Goal: Information Seeking & Learning: Learn about a topic

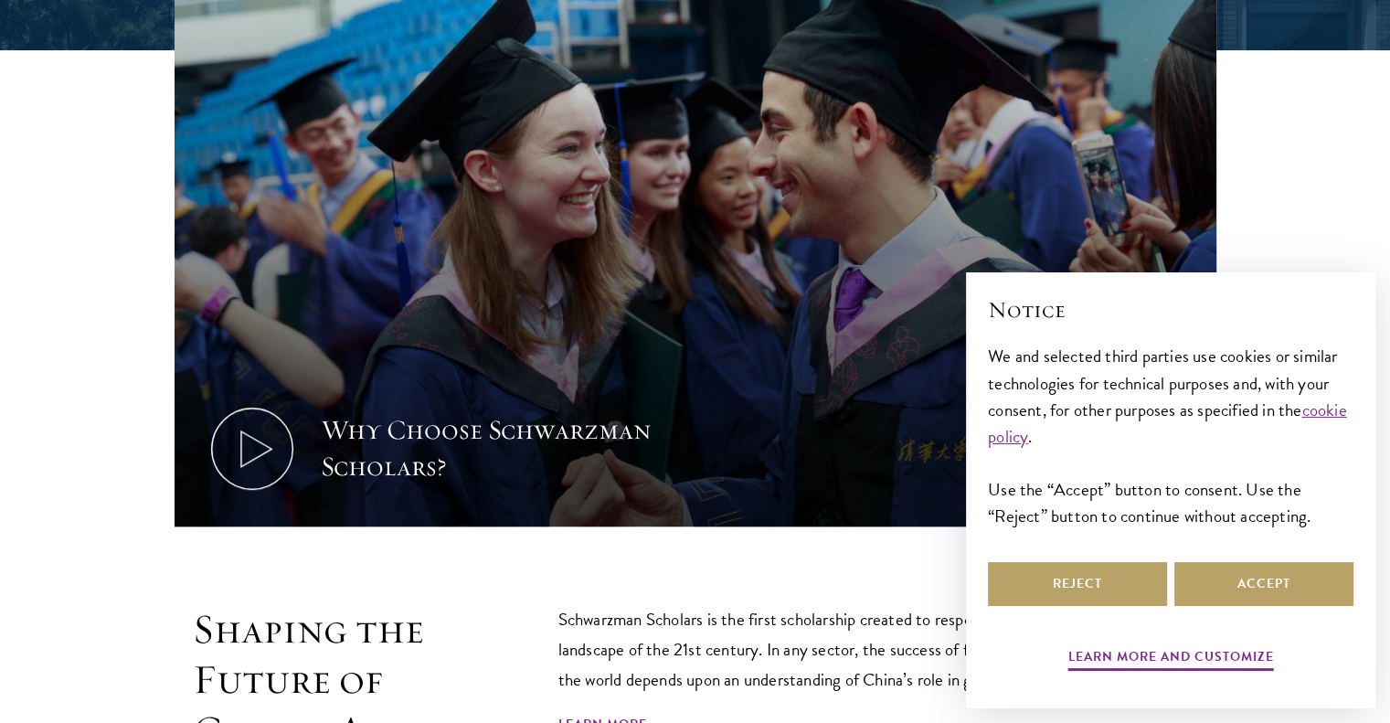
scroll to position [672, 0]
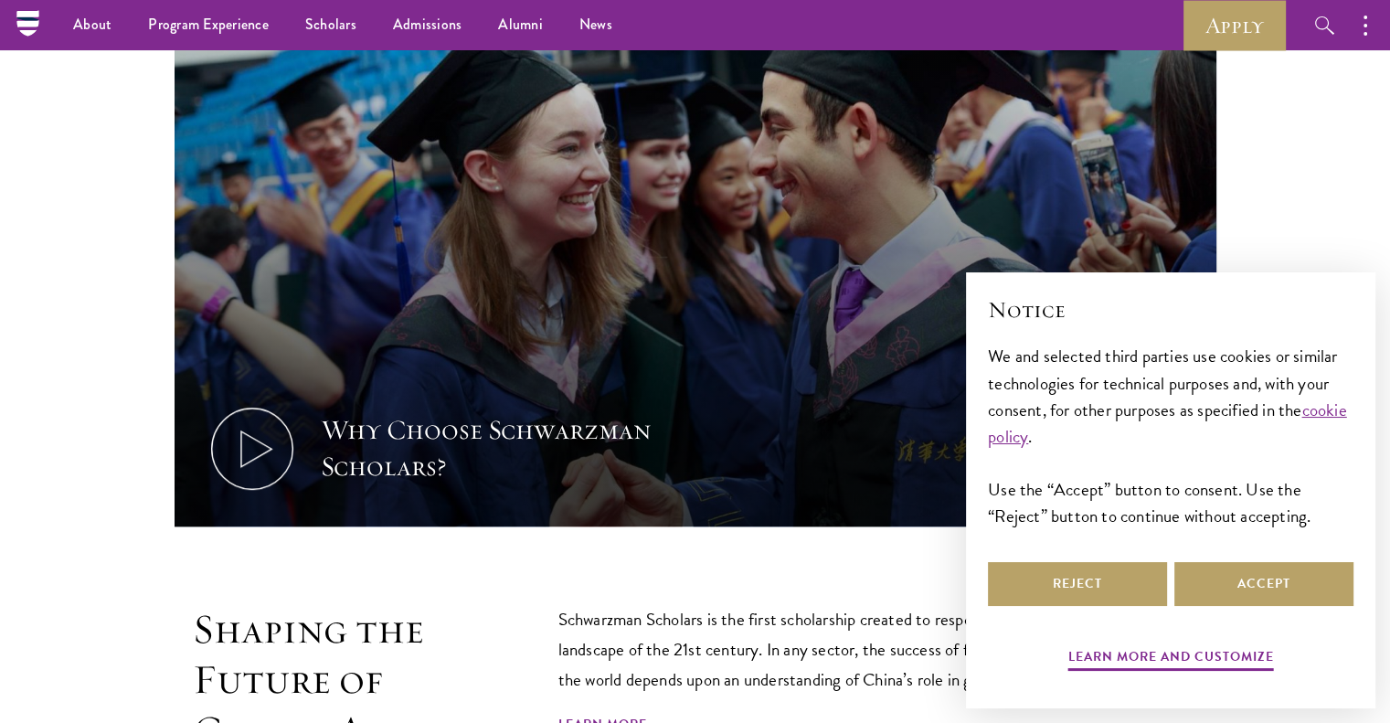
click at [727, 652] on p "Schwarzman Scholars is the first scholarship created to respond to the geopolit…" at bounding box center [846, 649] width 576 height 90
click at [1255, 590] on button "Accept" at bounding box center [1263, 584] width 179 height 44
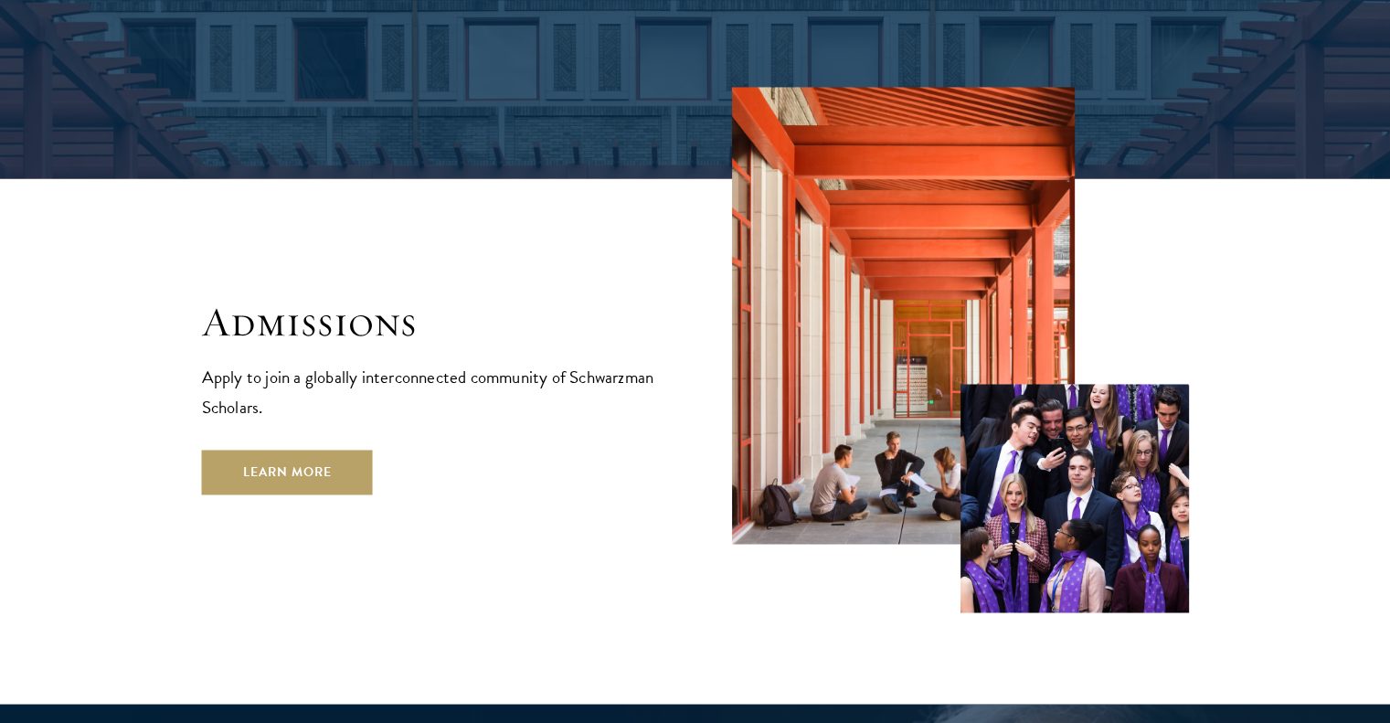
scroll to position [2908, 0]
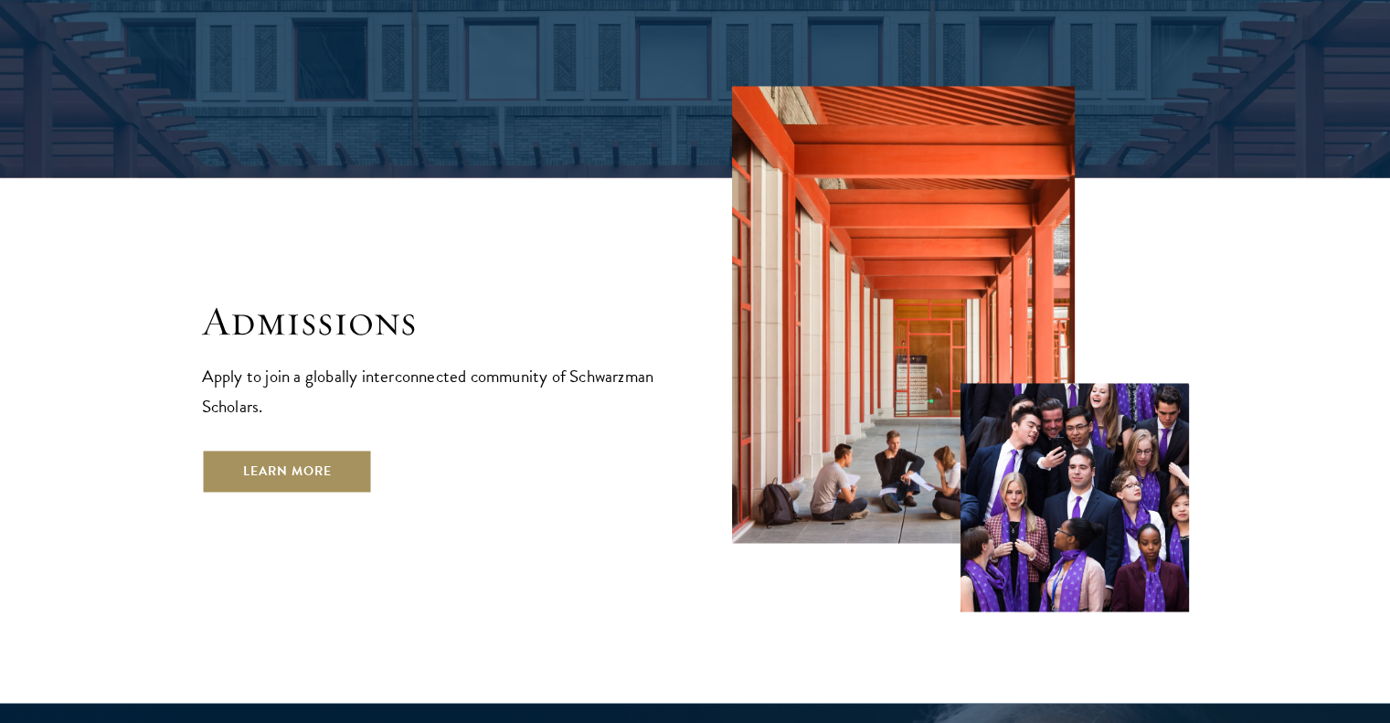
click at [294, 449] on link "Learn More" at bounding box center [287, 471] width 171 height 44
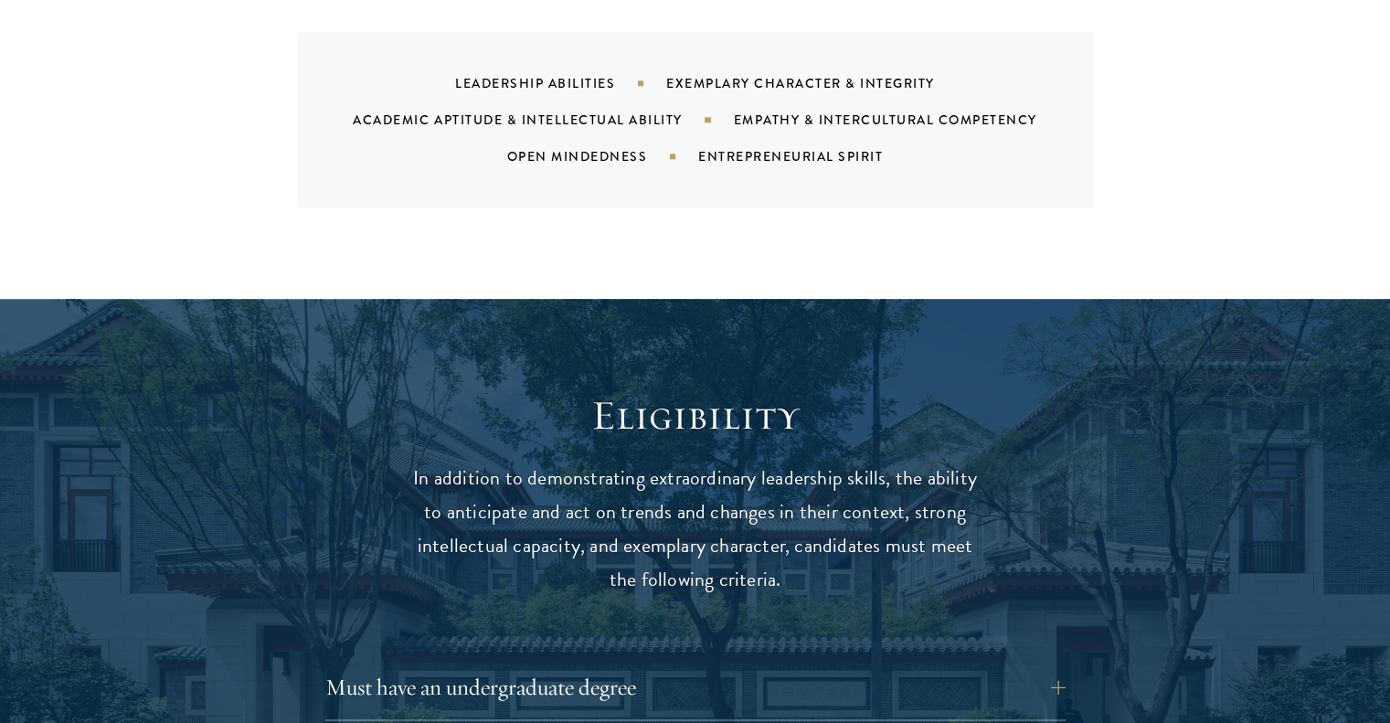
scroll to position [2087, 0]
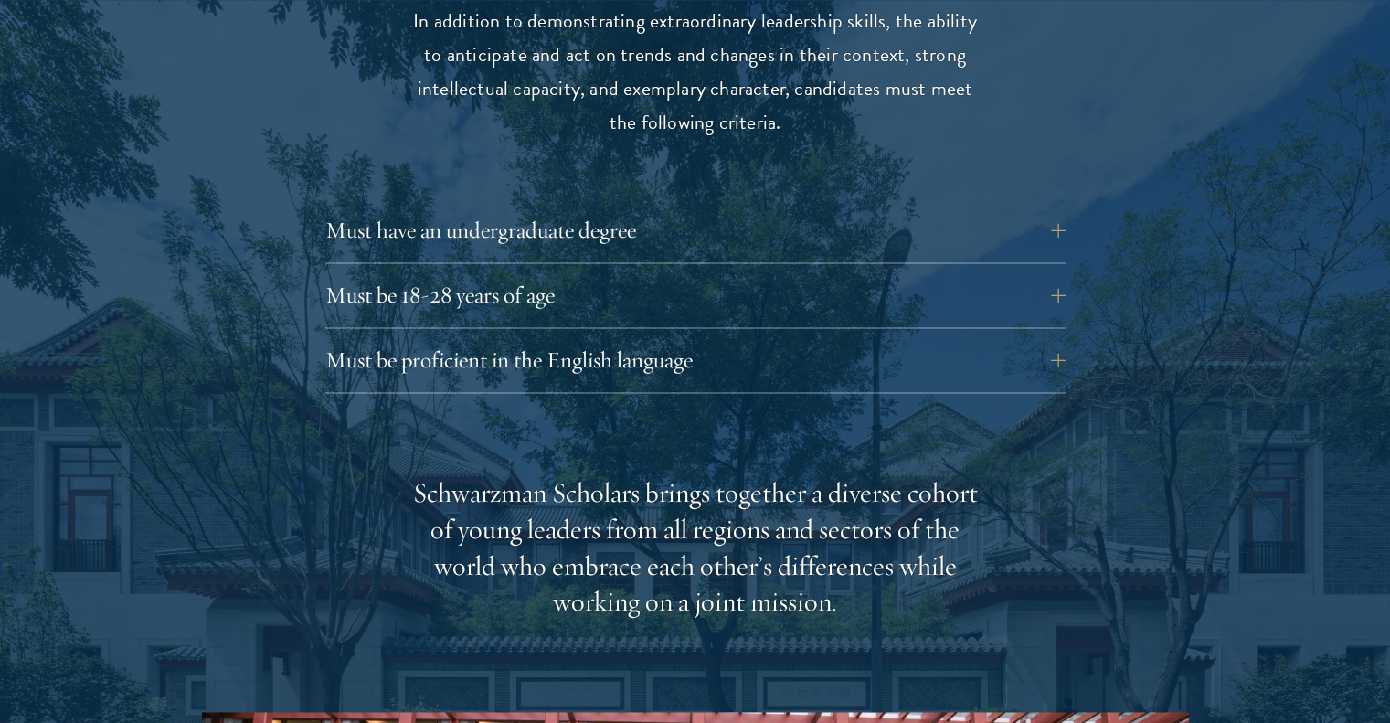
scroll to position [2513, 0]
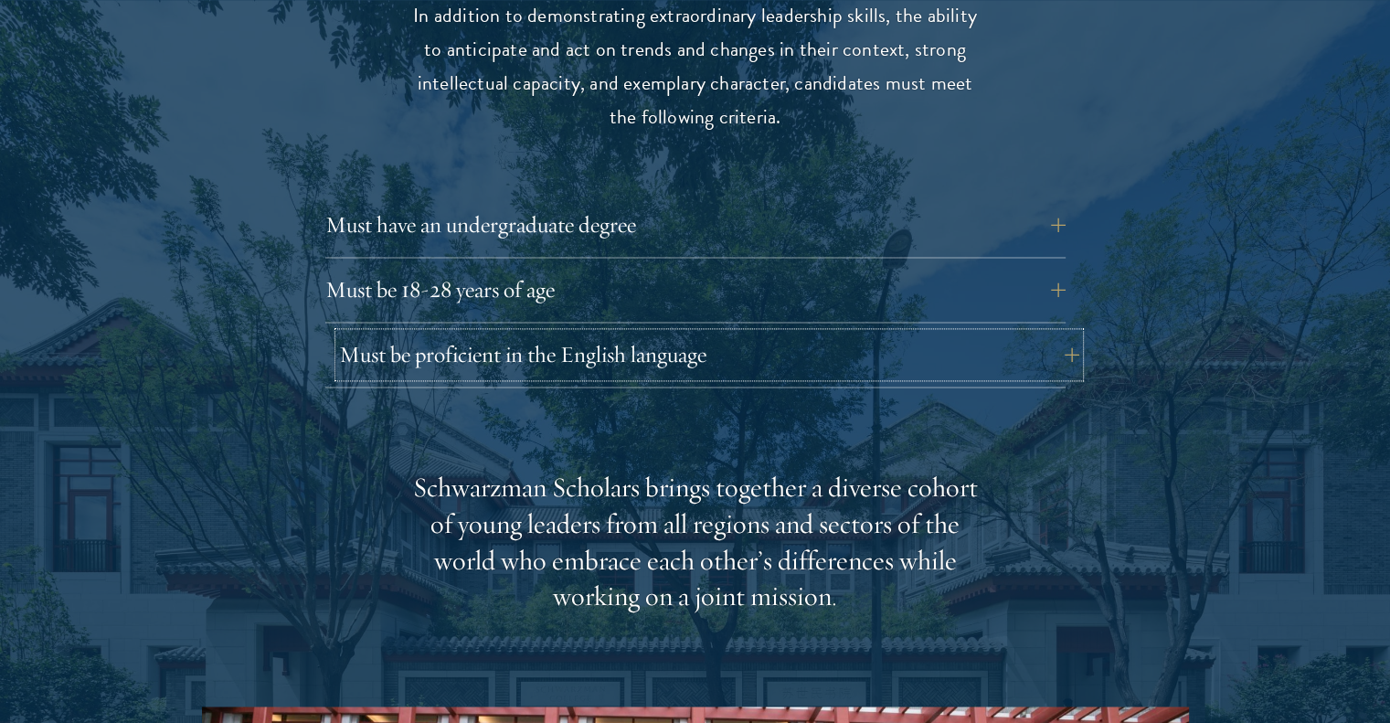
click at [593, 333] on button "Must be proficient in the English language" at bounding box center [709, 355] width 740 height 44
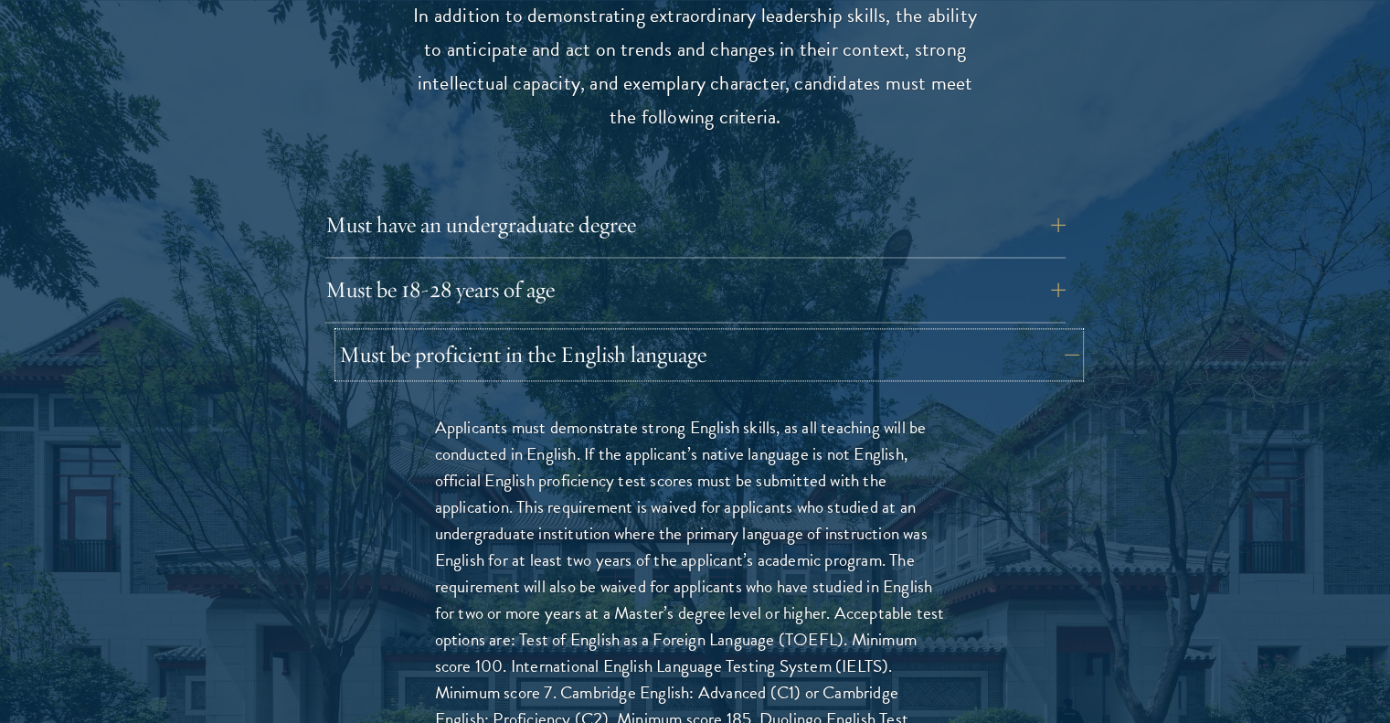
click at [594, 333] on button "Must be proficient in the English language" at bounding box center [709, 355] width 740 height 44
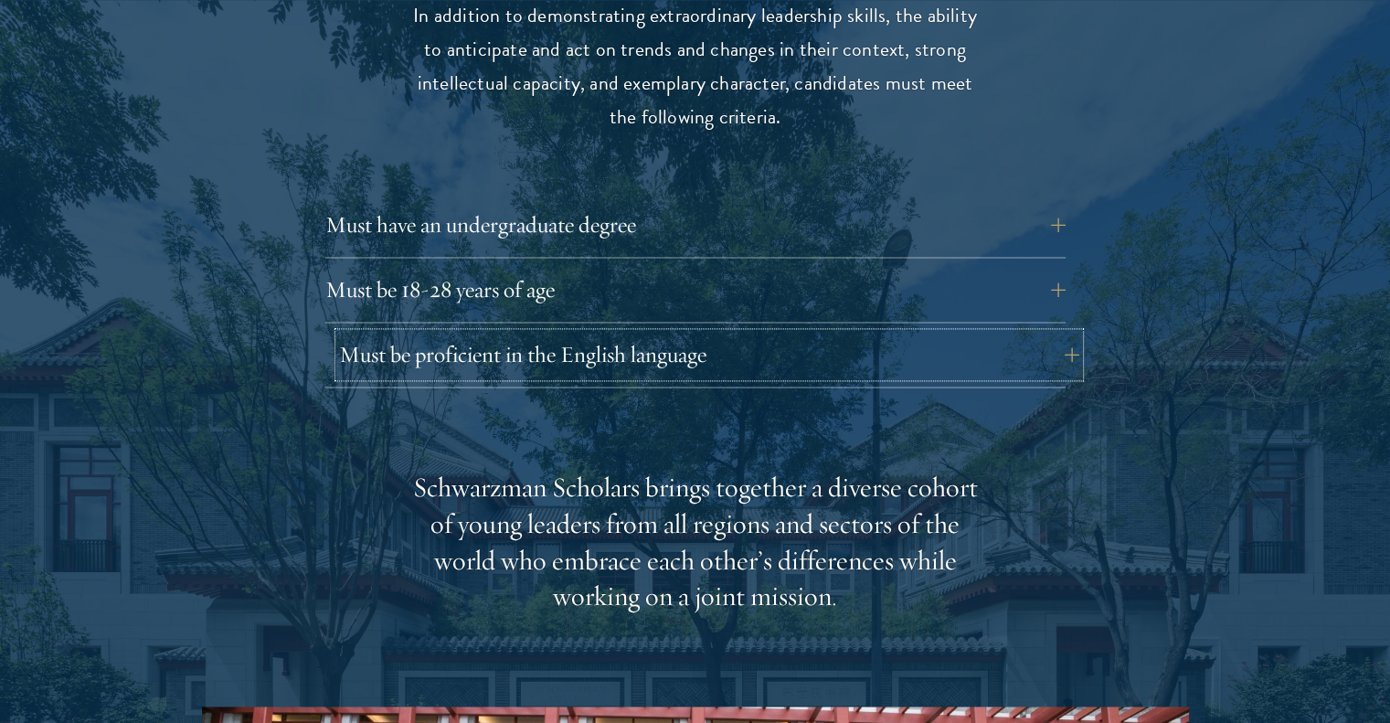
click at [590, 333] on button "Must be proficient in the English language" at bounding box center [709, 355] width 740 height 44
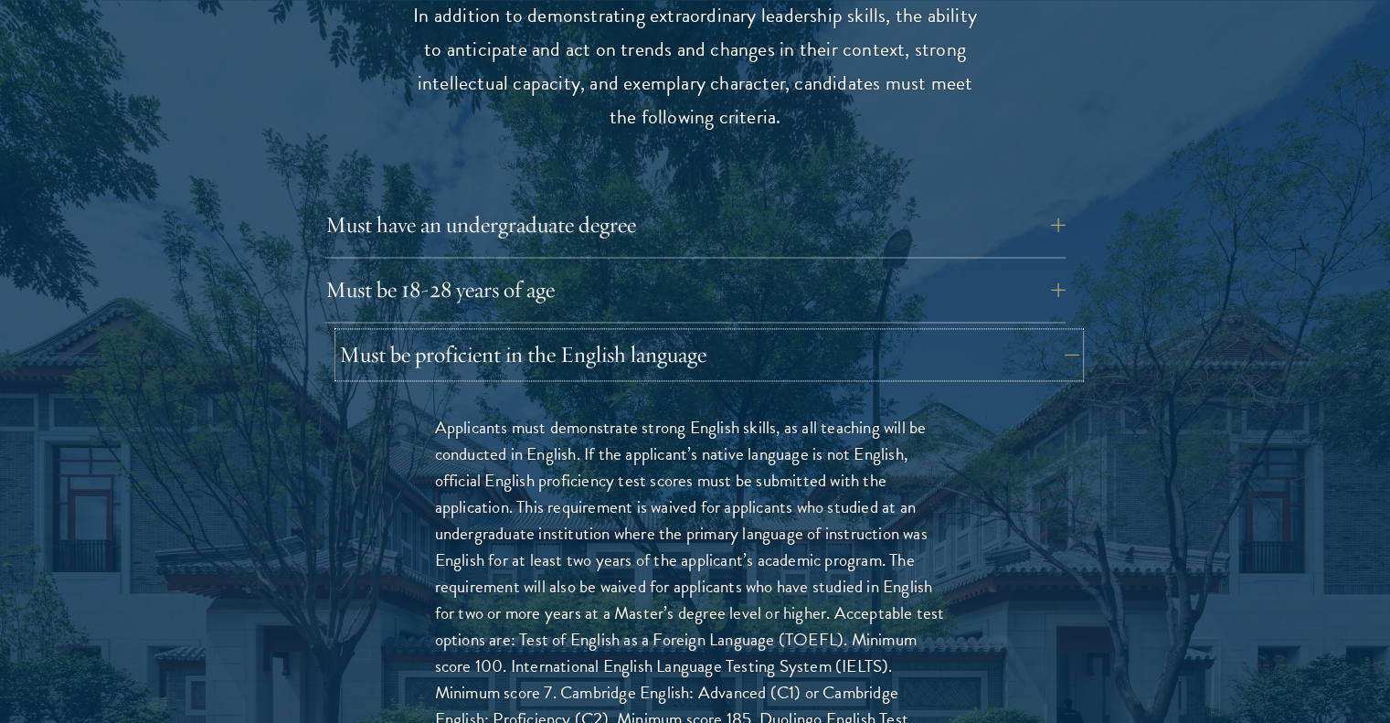
click at [589, 333] on button "Must be proficient in the English language" at bounding box center [709, 355] width 740 height 44
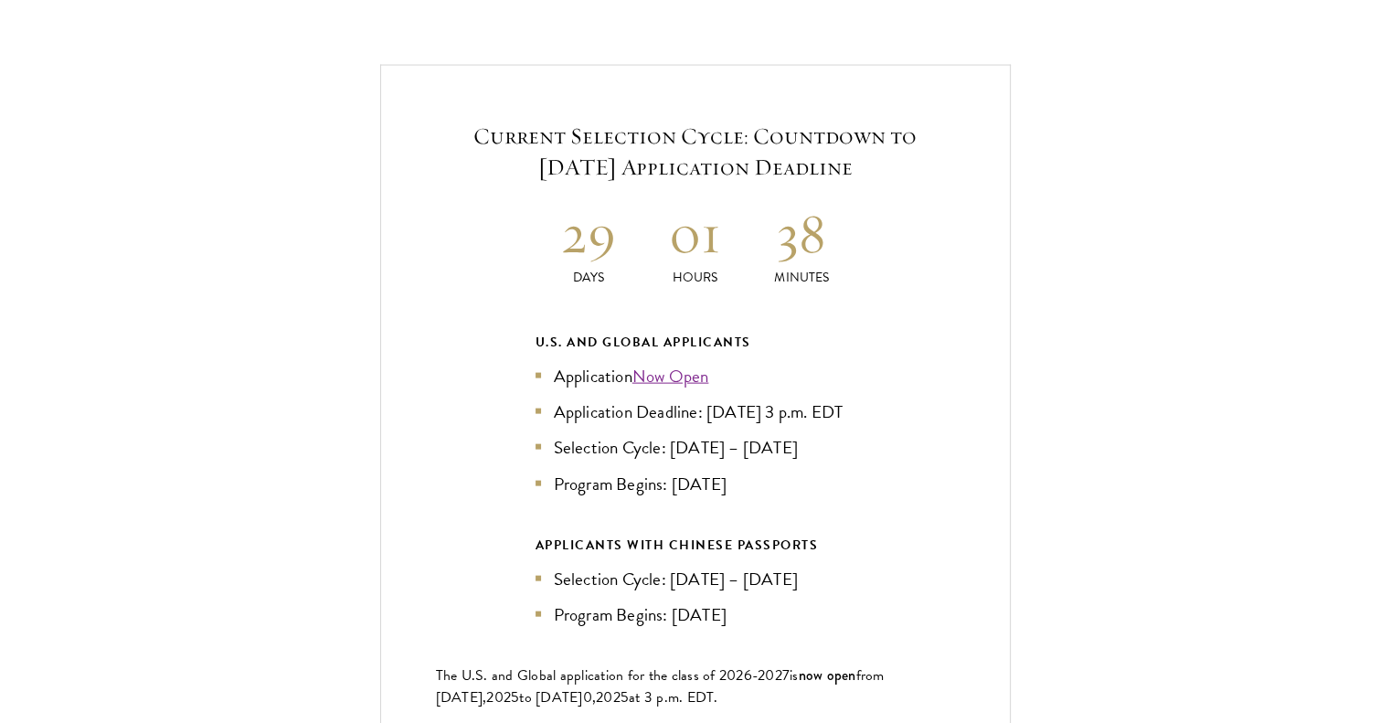
scroll to position [3907, 0]
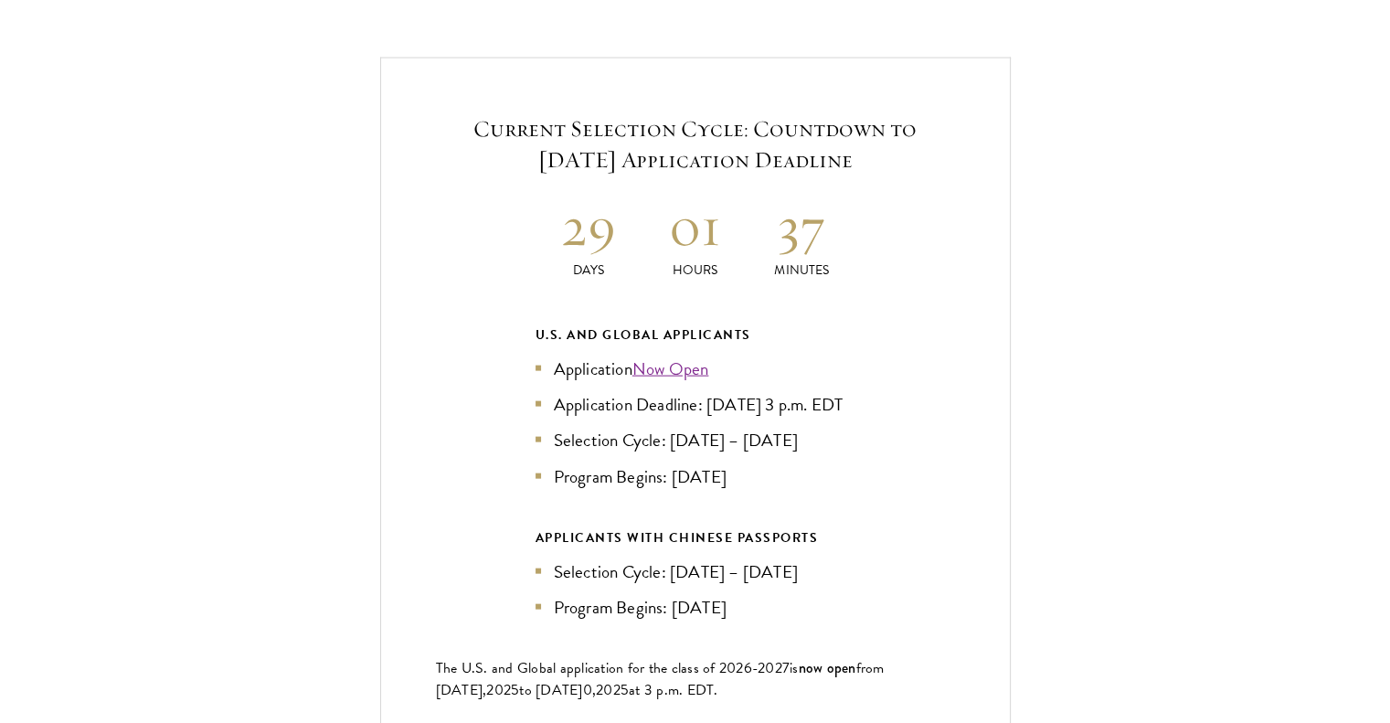
click at [674, 467] on li "Program Begins: Aug 2026" at bounding box center [695, 476] width 320 height 26
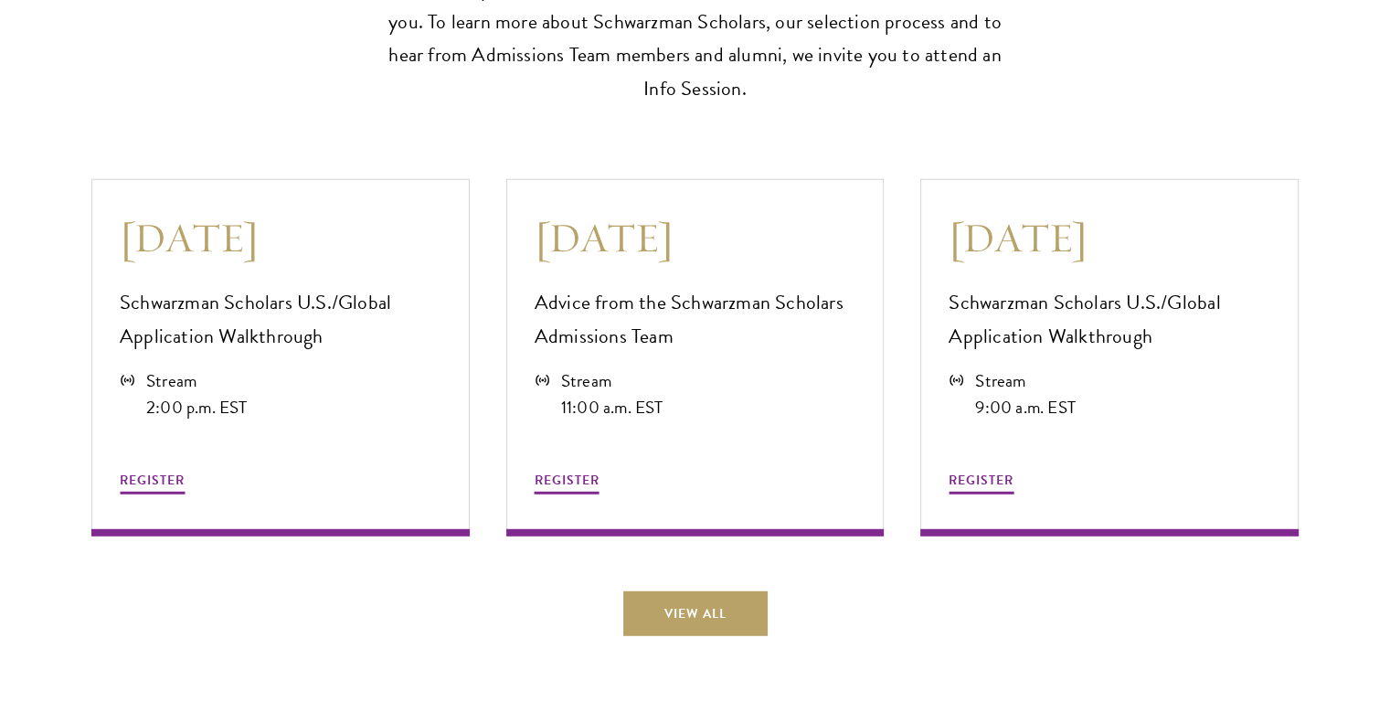
scroll to position [4961, 0]
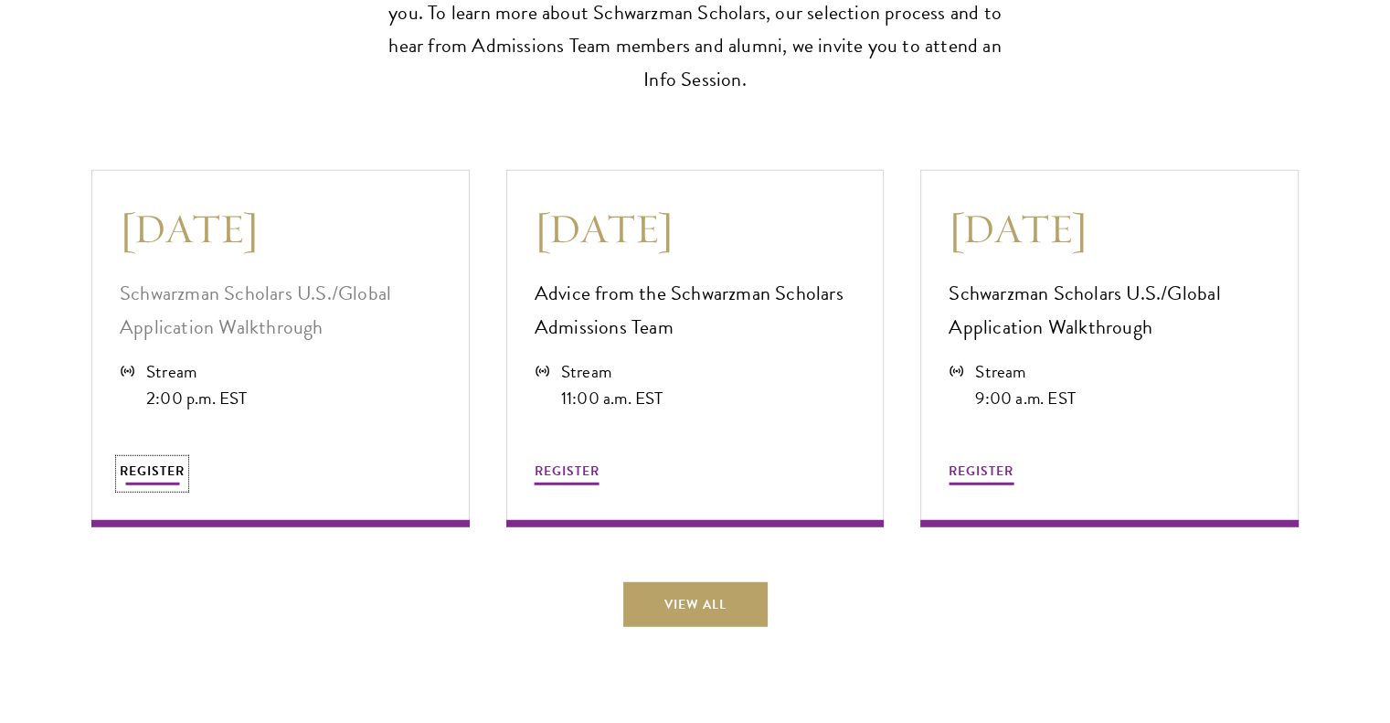
click at [150, 461] on span "REGISTER" at bounding box center [152, 470] width 65 height 19
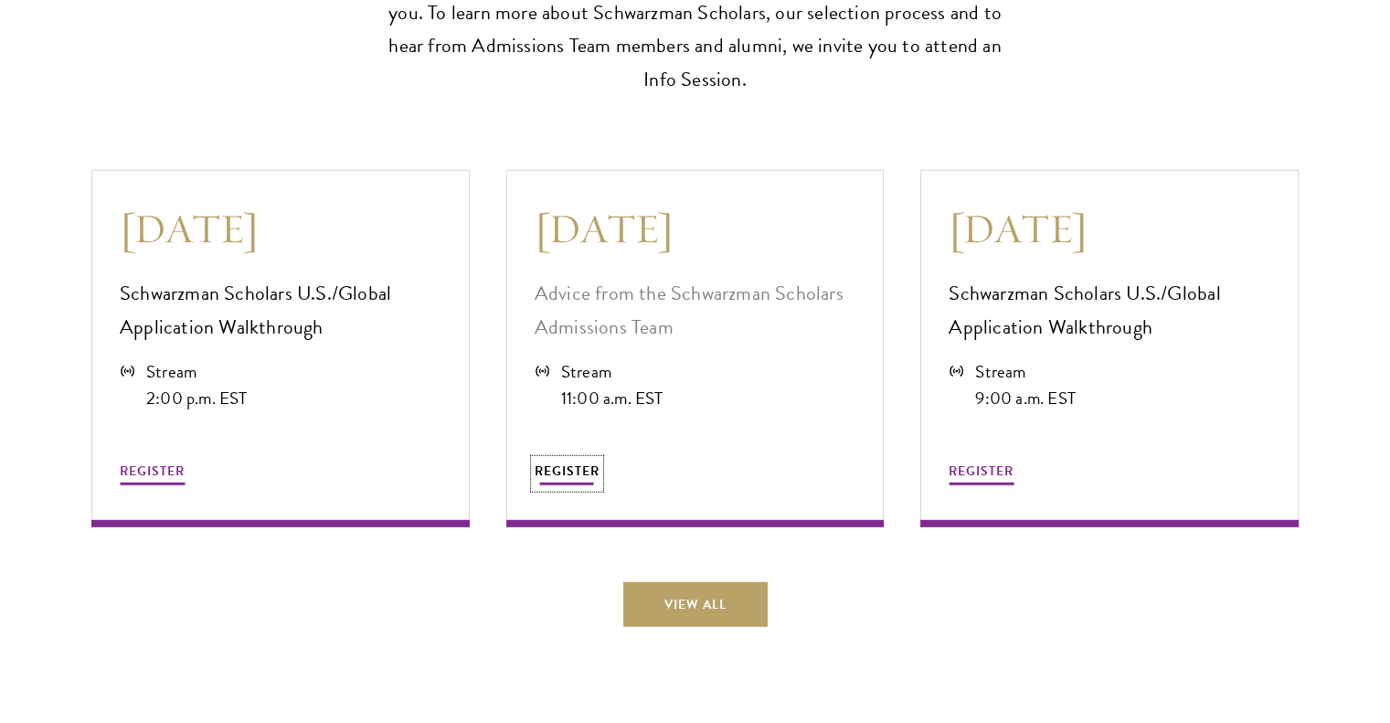
click at [561, 461] on span "REGISTER" at bounding box center [566, 470] width 65 height 19
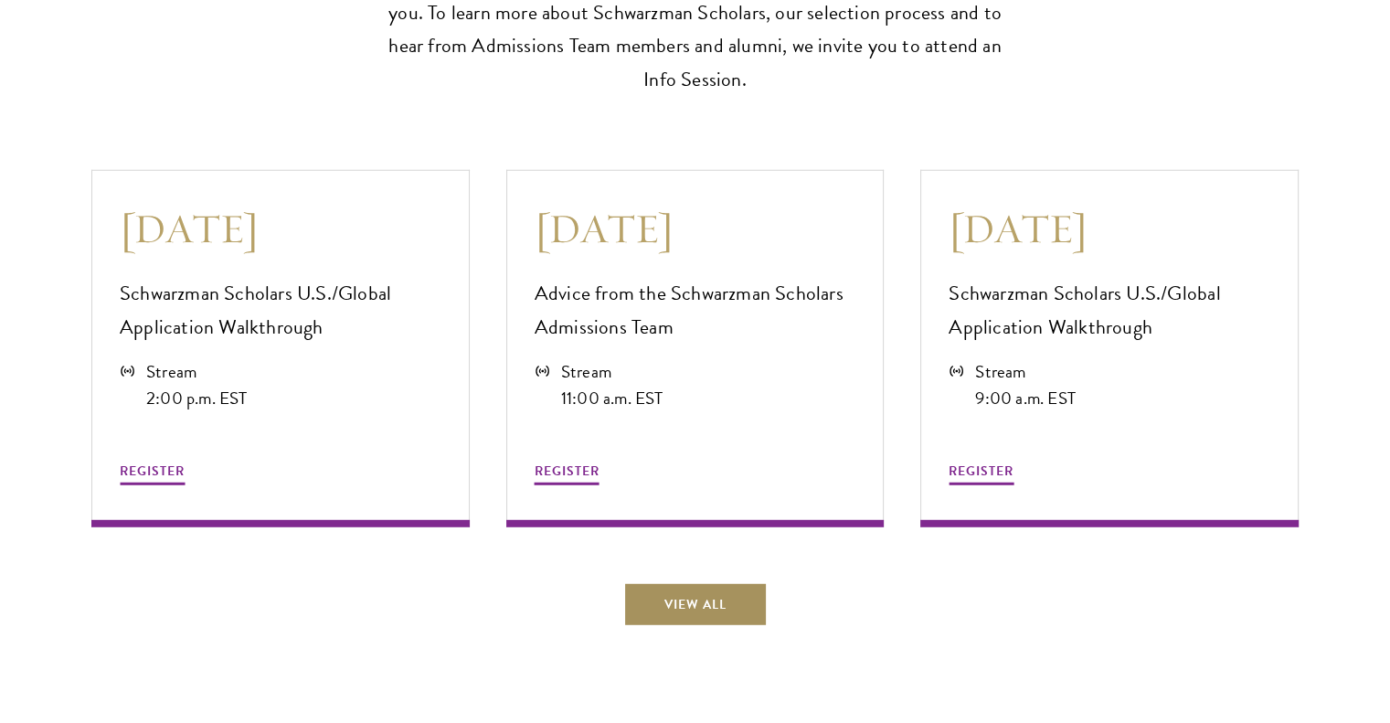
click at [735, 583] on link "View All" at bounding box center [695, 604] width 144 height 44
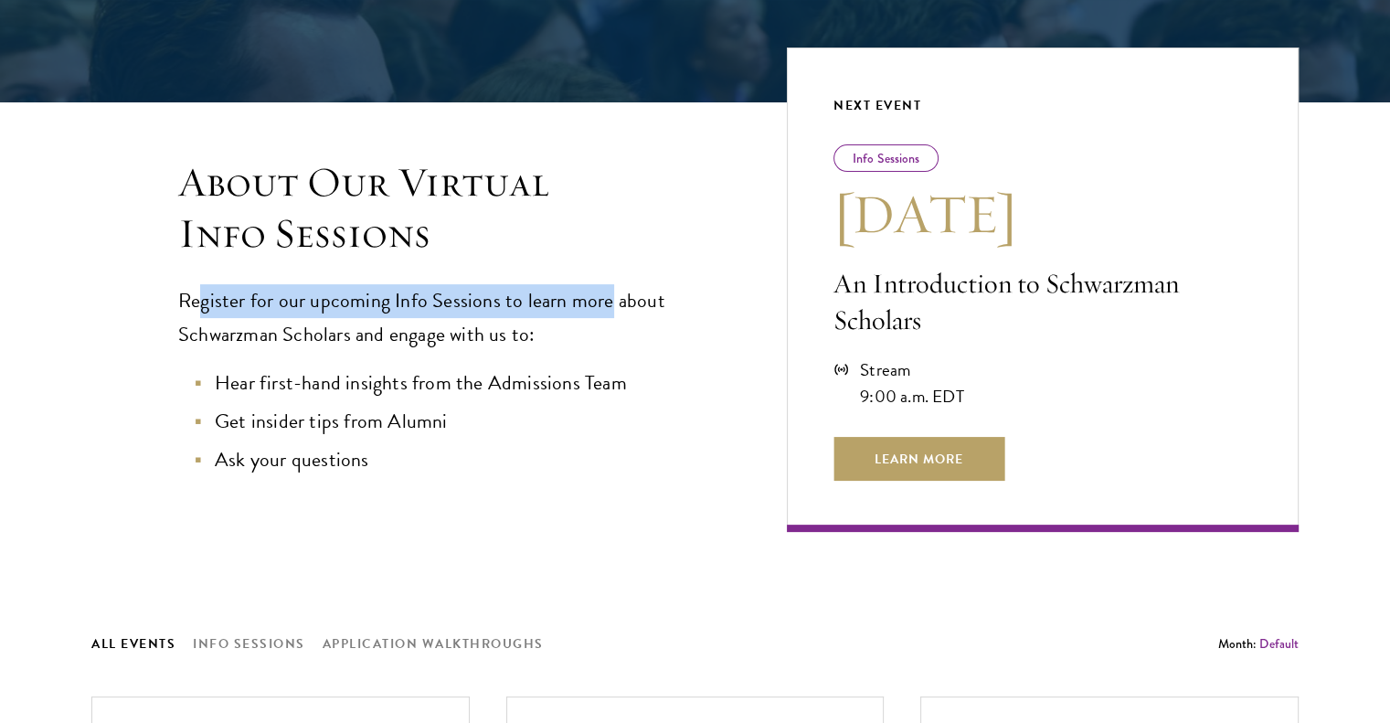
drag, startPoint x: 205, startPoint y: 311, endPoint x: 606, endPoint y: 304, distance: 401.1
click at [606, 304] on p "Register for our upcoming Info Sessions to learn more about Schwarzman Scholars…" at bounding box center [445, 318] width 535 height 68
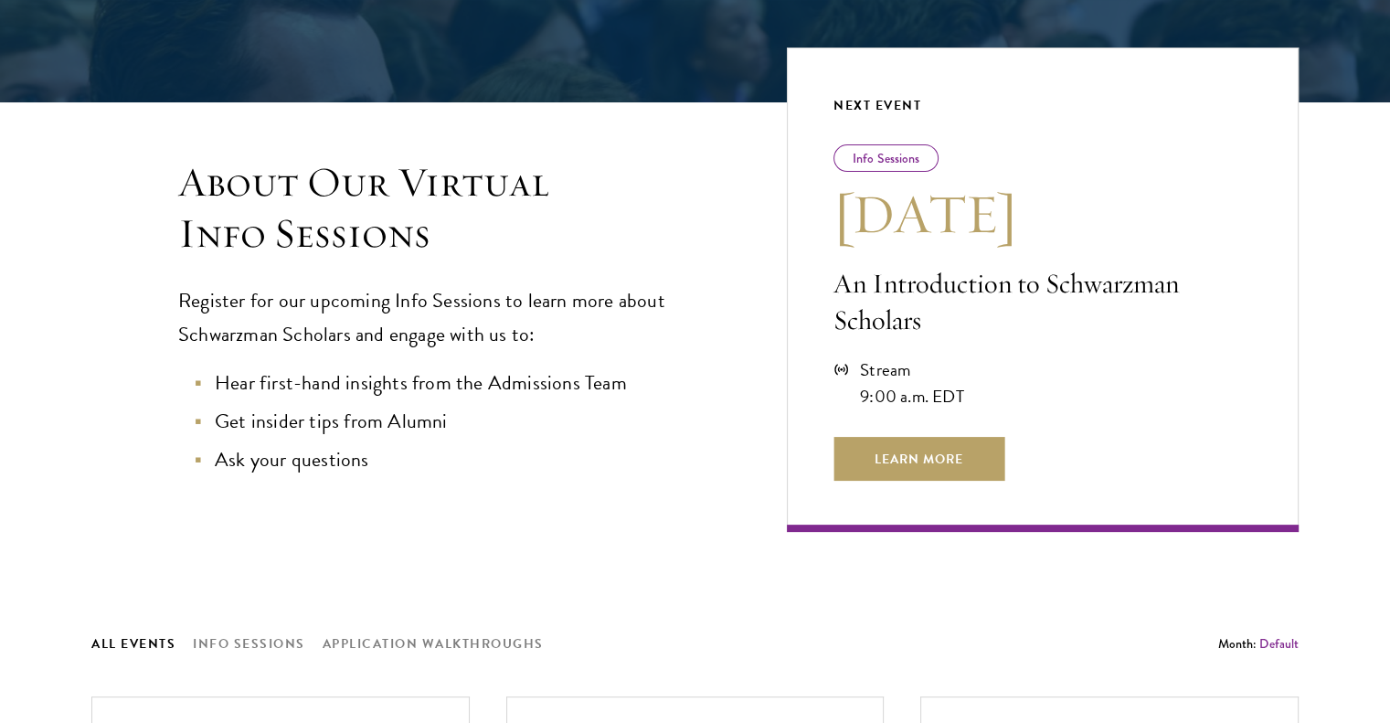
click at [245, 329] on p "Register for our upcoming Info Sessions to learn more about Schwarzman Scholars…" at bounding box center [445, 318] width 535 height 68
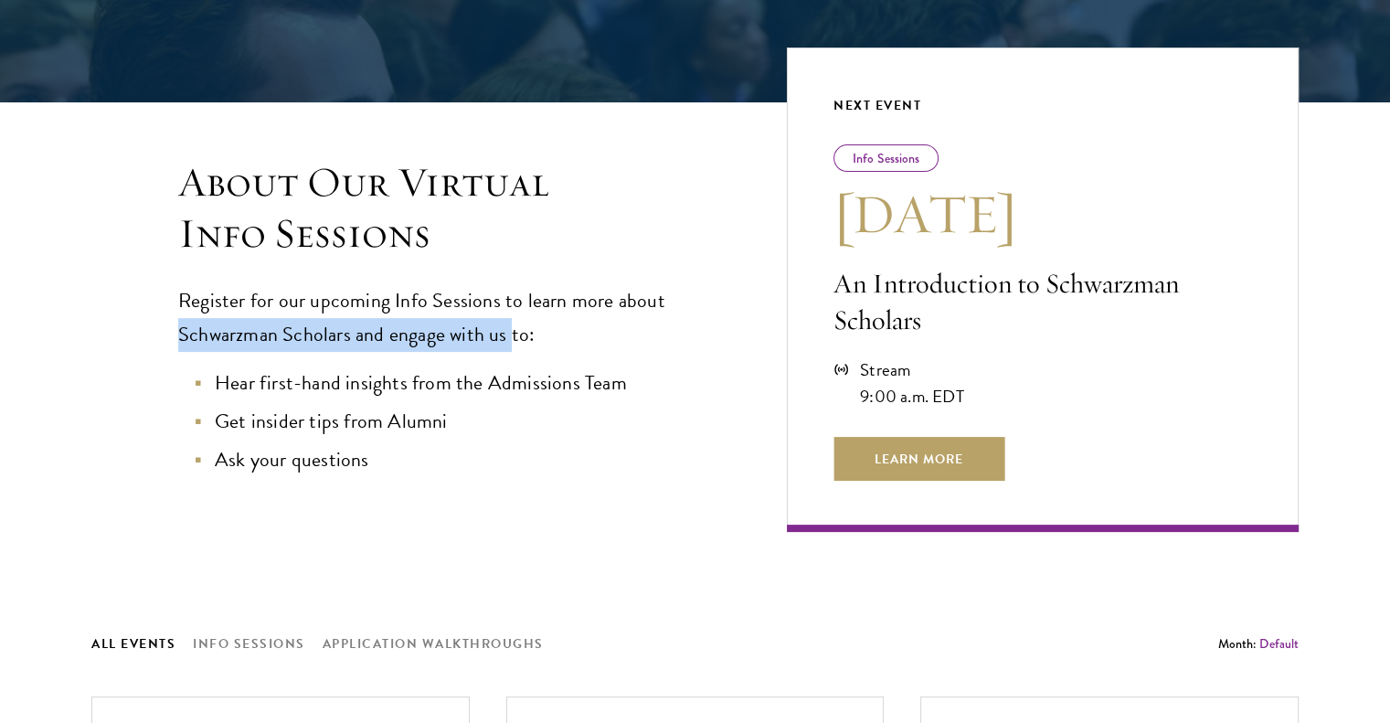
drag, startPoint x: 164, startPoint y: 339, endPoint x: 510, endPoint y: 339, distance: 346.3
click at [510, 339] on div "About Our Virtual Info Sessions Register for our upcoming Info Sessions to lear…" at bounding box center [402, 344] width 622 height 375
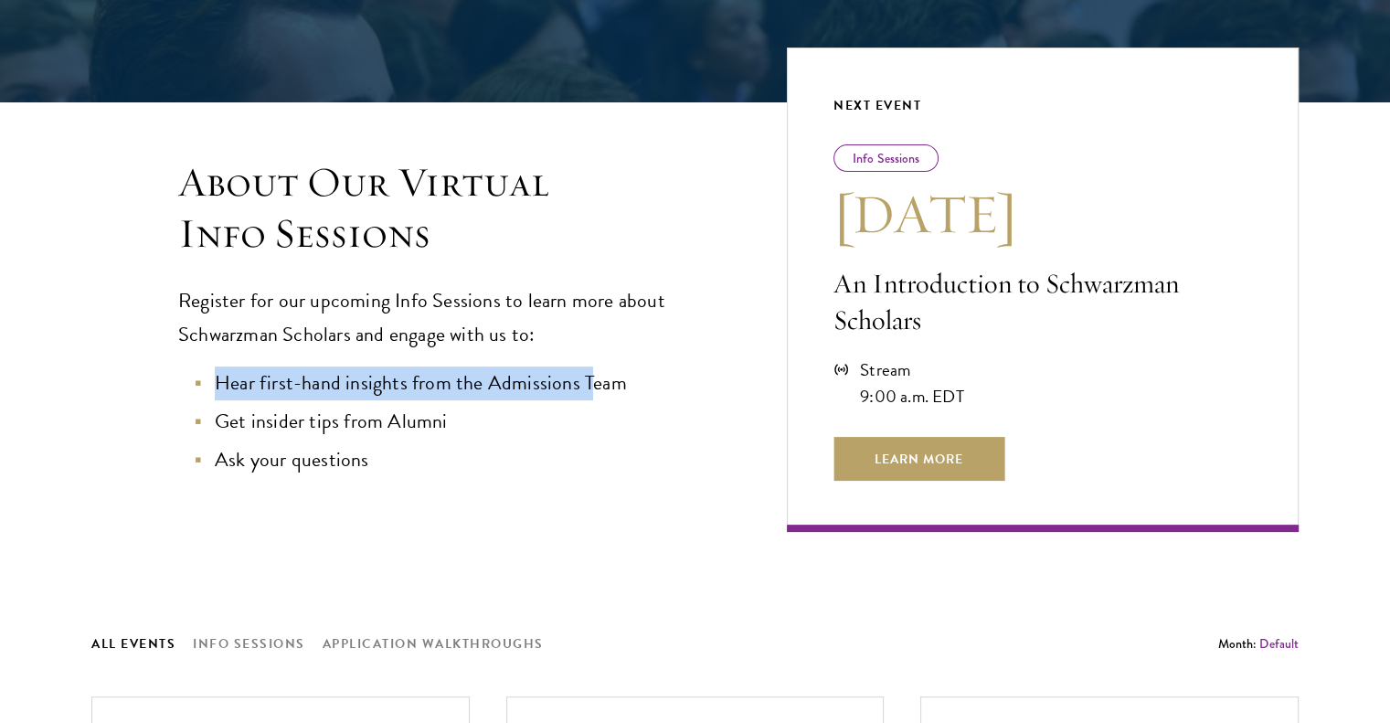
drag, startPoint x: 244, startPoint y: 386, endPoint x: 588, endPoint y: 387, distance: 344.5
click at [588, 387] on li "Hear first-hand insights from the Admissions Team" at bounding box center [454, 383] width 517 height 34
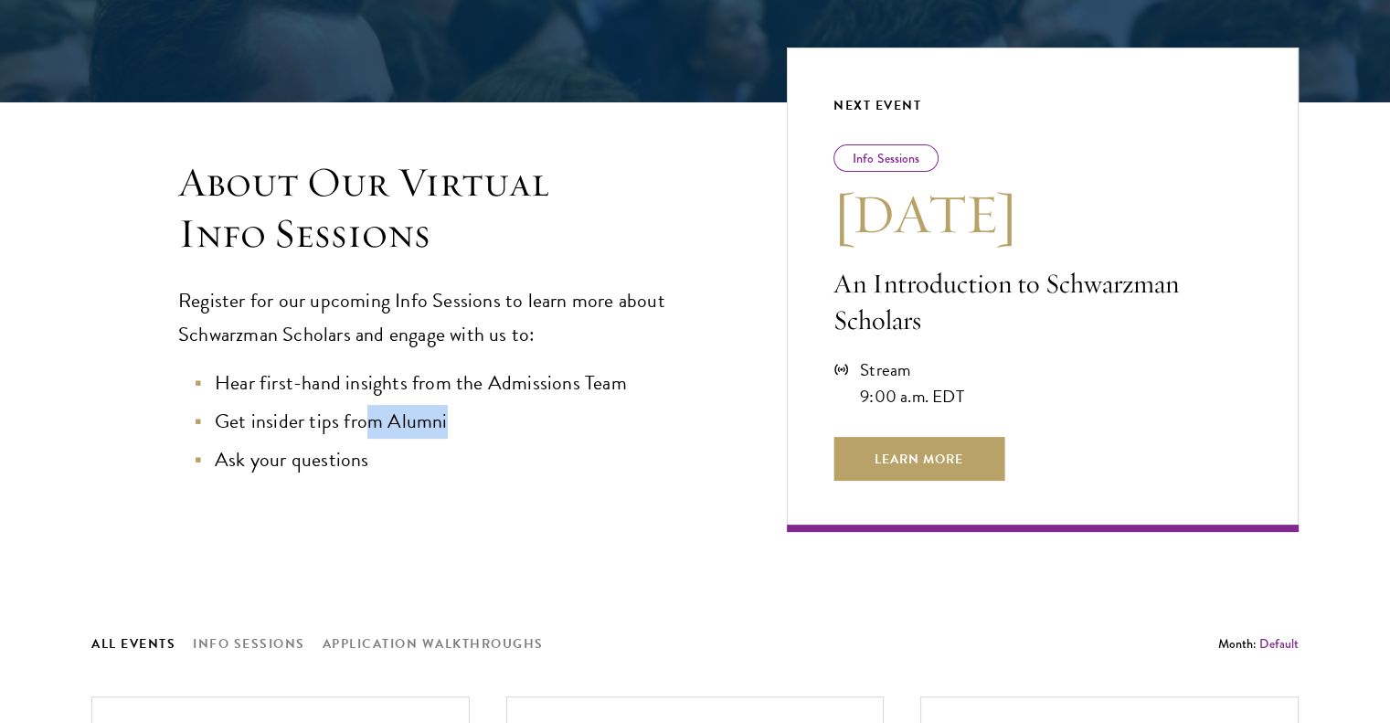
drag, startPoint x: 367, startPoint y: 422, endPoint x: 492, endPoint y: 421, distance: 124.3
click at [492, 421] on li "Get insider tips from Alumni" at bounding box center [454, 422] width 517 height 34
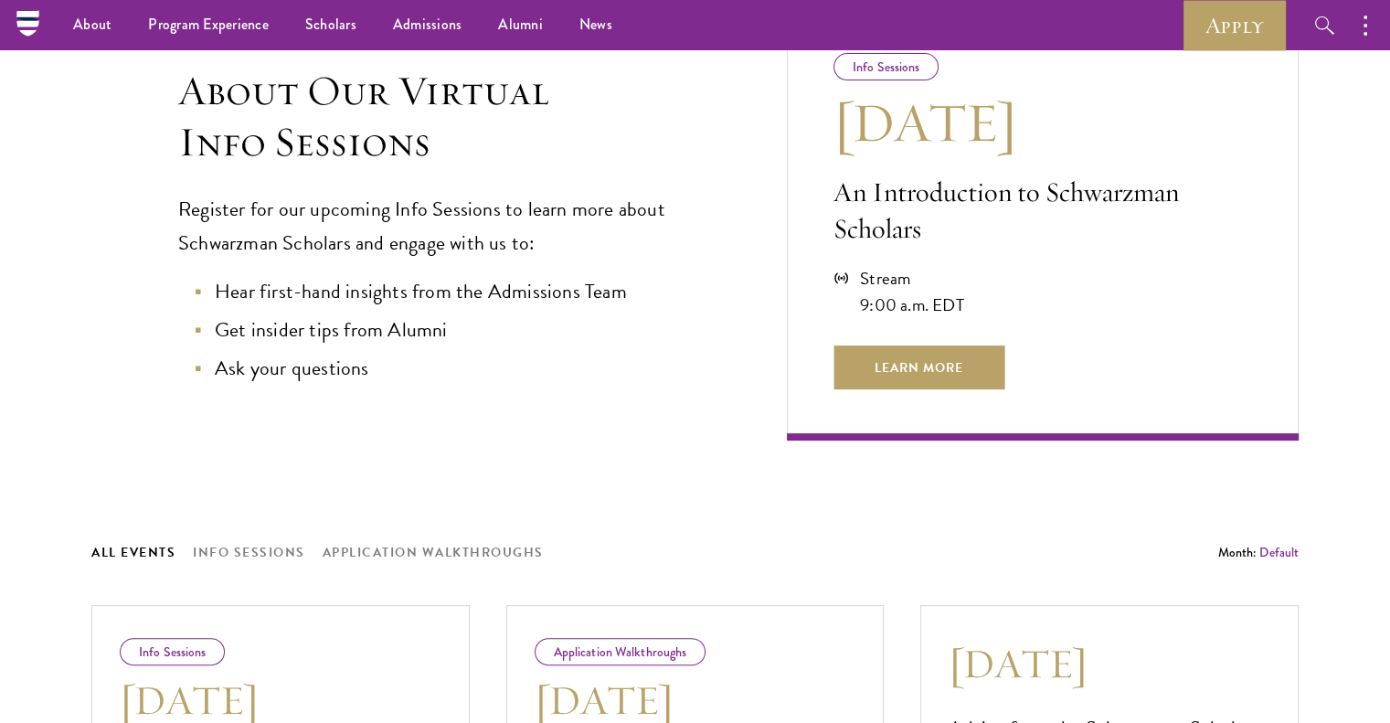
scroll to position [365, 0]
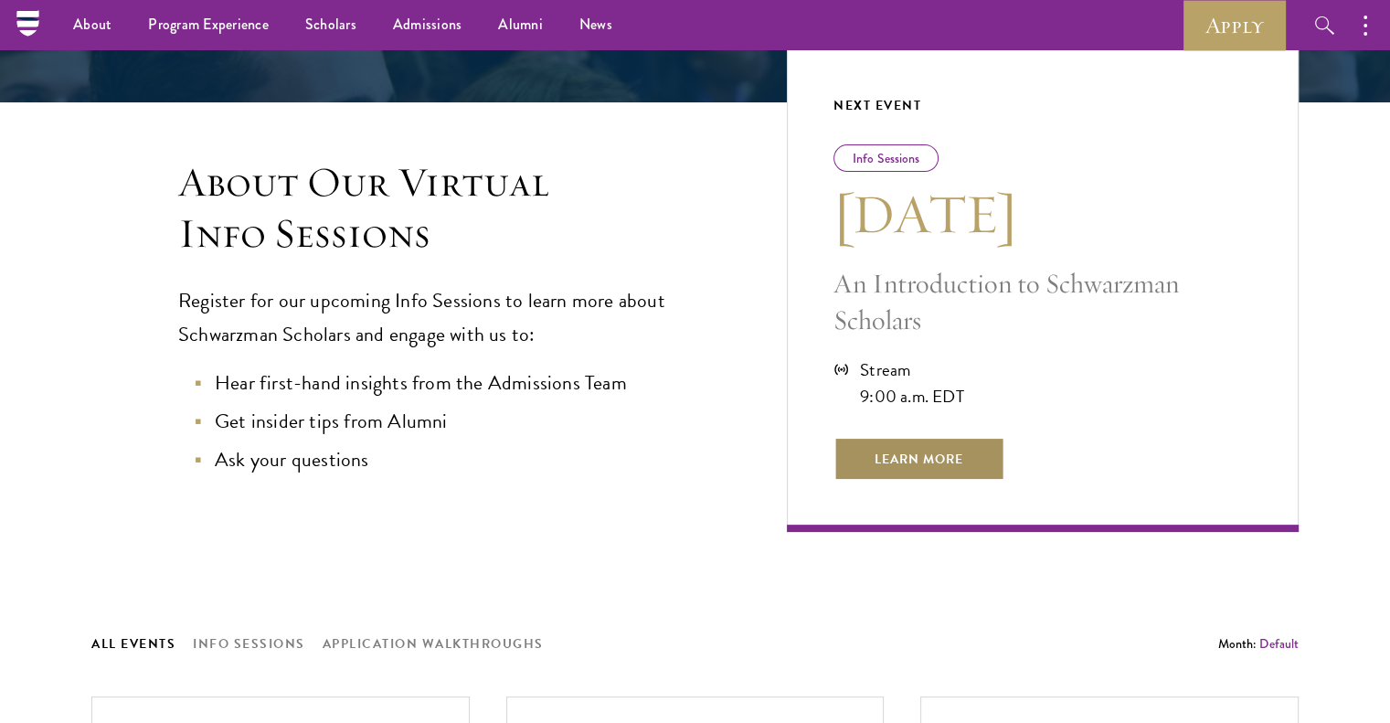
click at [950, 462] on span "Learn More" at bounding box center [918, 459] width 171 height 44
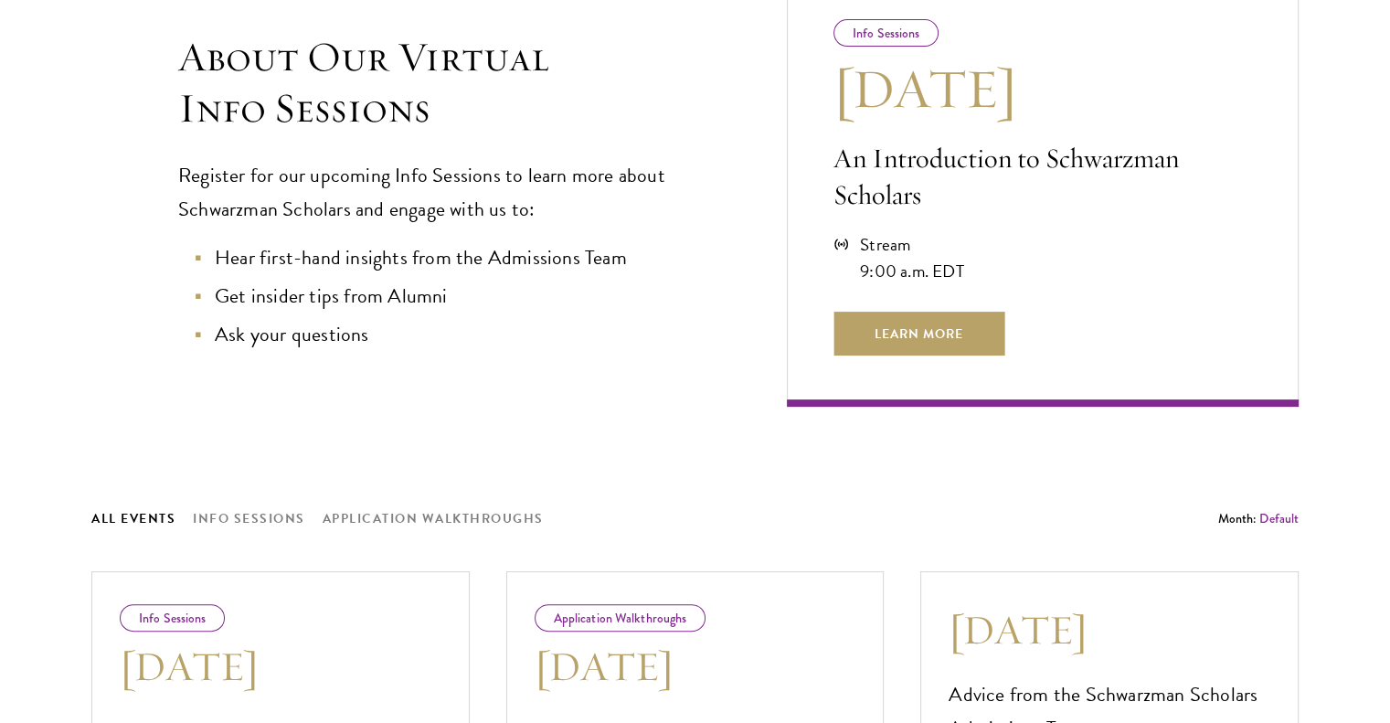
scroll to position [822, 0]
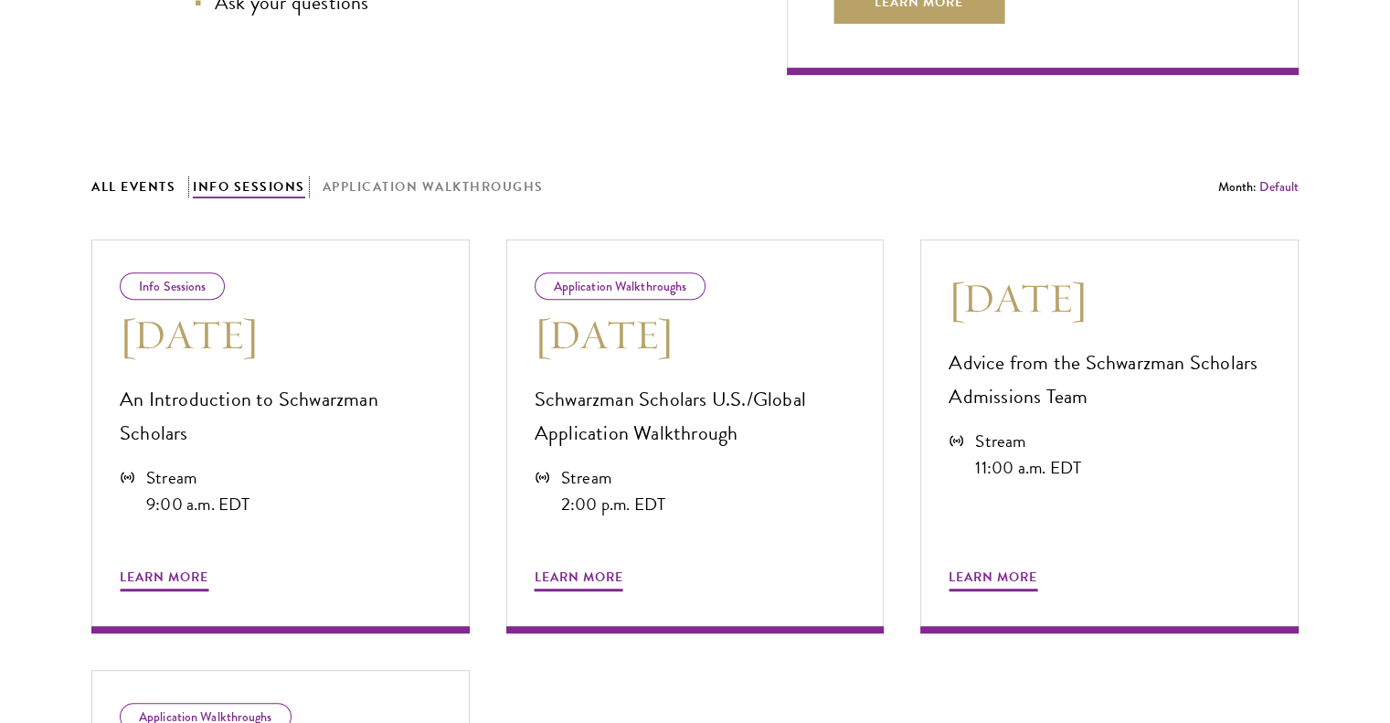
click at [269, 188] on button "Info Sessions" at bounding box center [249, 186] width 112 height 23
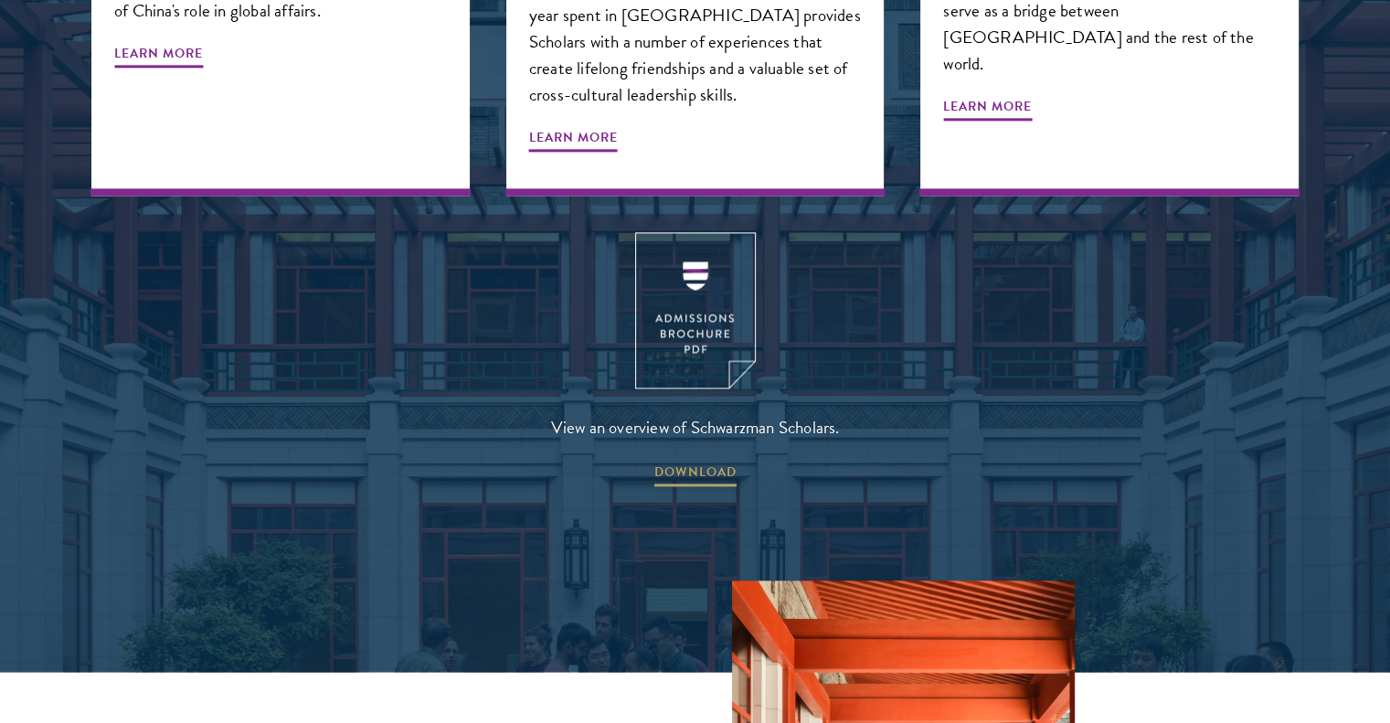
scroll to position [2650, 0]
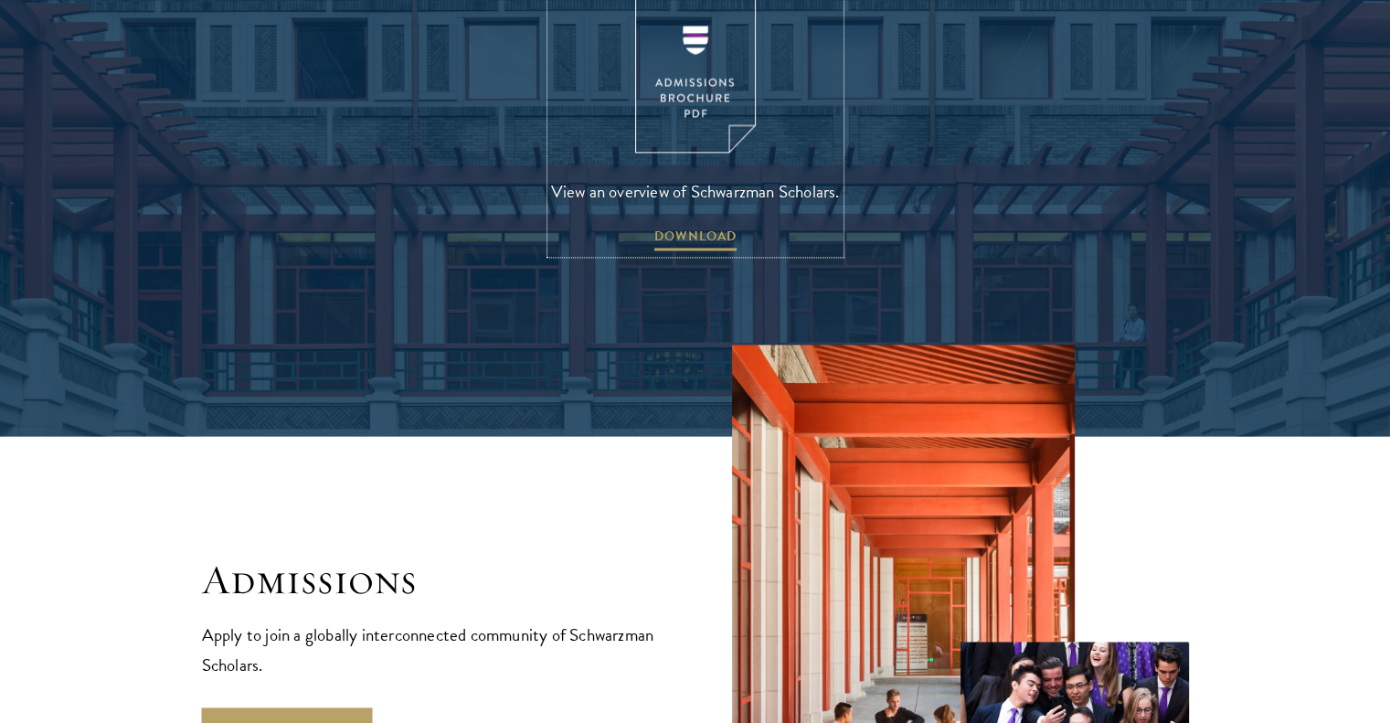
click at [715, 97] on img at bounding box center [695, 74] width 121 height 156
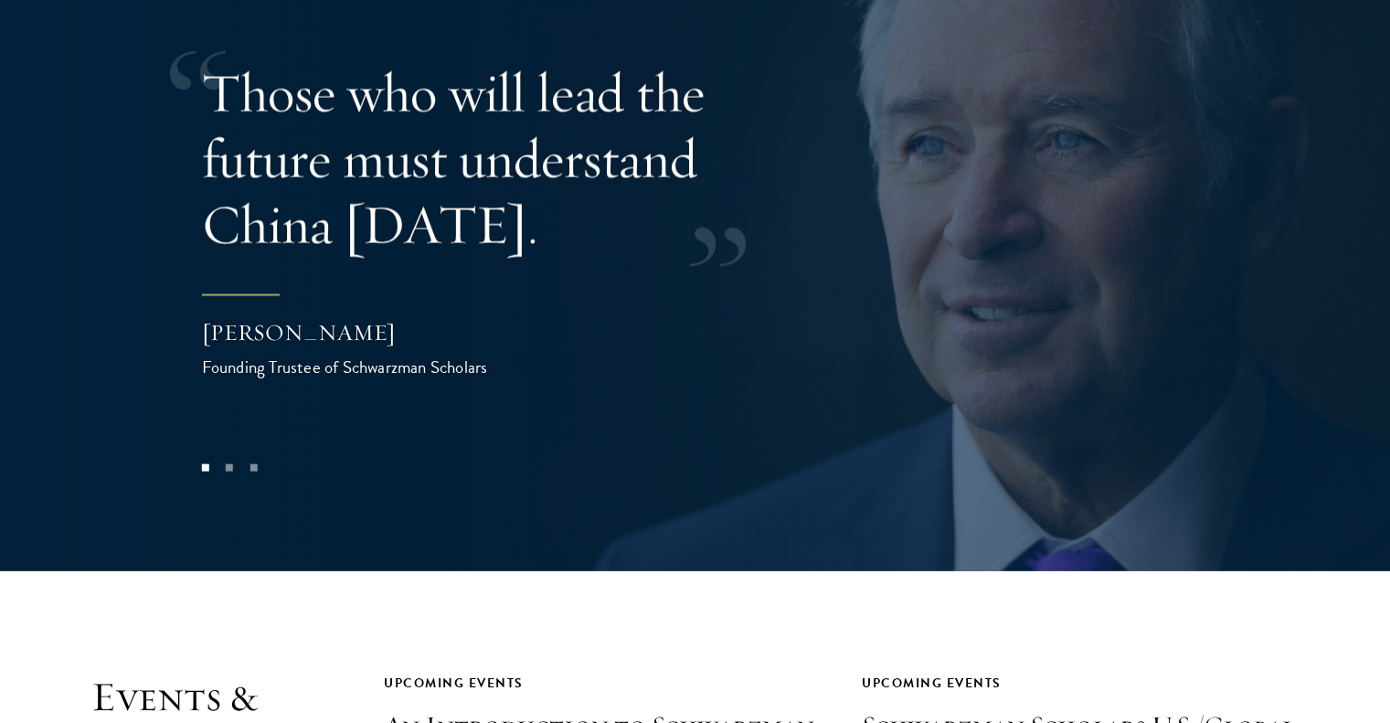
scroll to position [3746, 0]
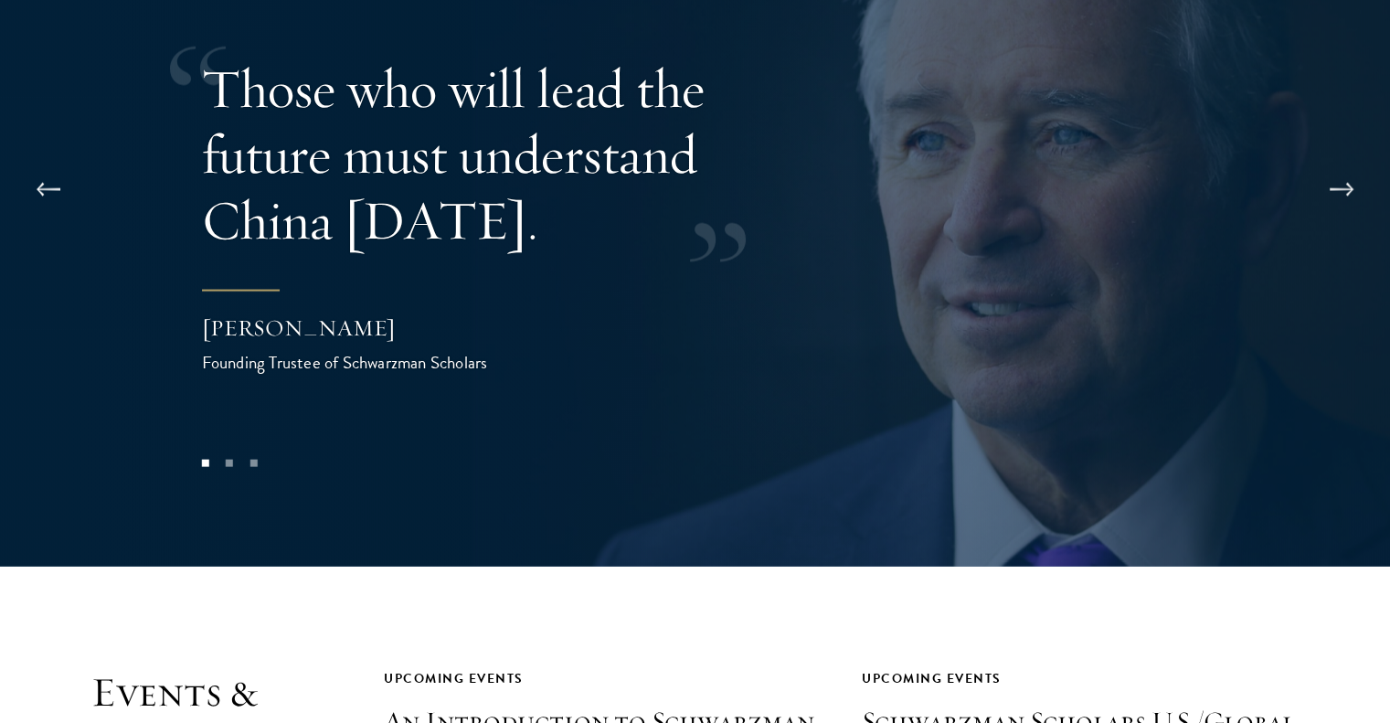
drag, startPoint x: 294, startPoint y: 65, endPoint x: 331, endPoint y: 212, distance: 151.6
click at [331, 212] on p "Those who will lead the future must understand China today." at bounding box center [499, 154] width 594 height 197
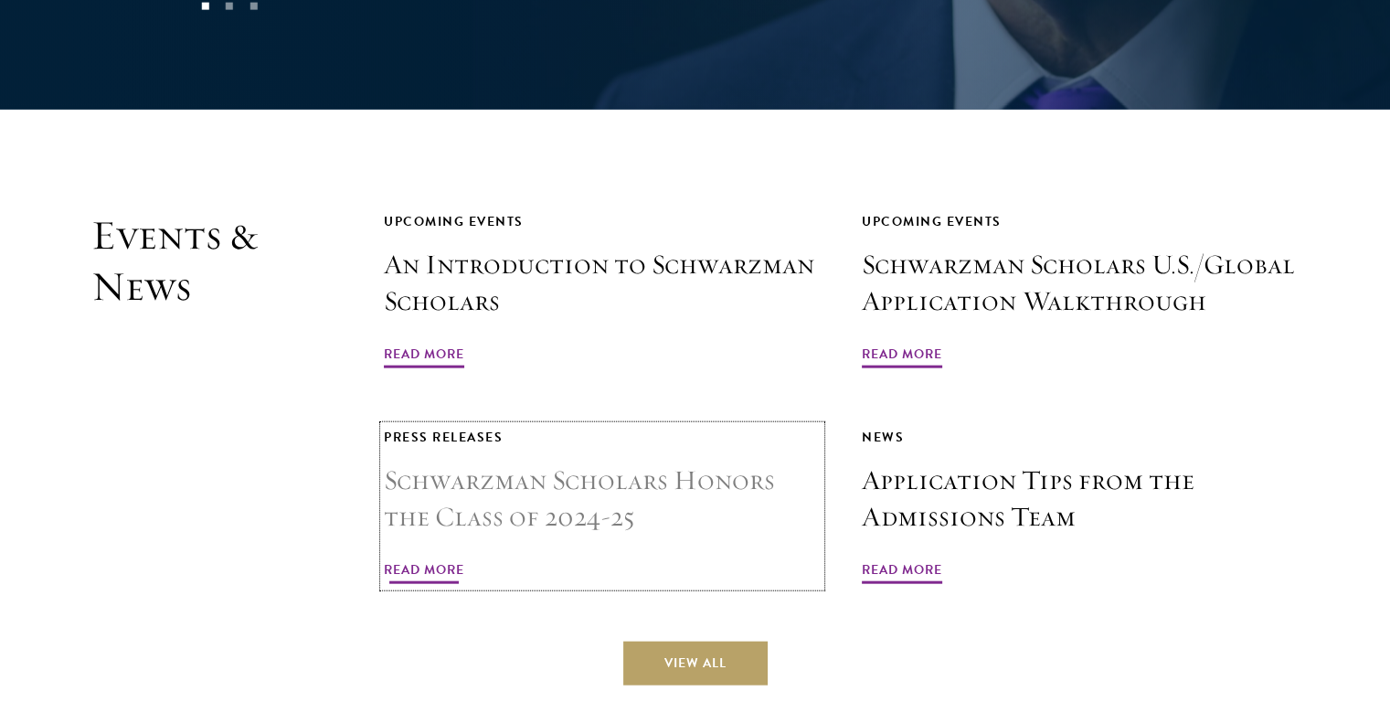
click at [540, 462] on h3 "Schwarzman Scholars Honors the Class of 2024-25" at bounding box center [602, 498] width 437 height 73
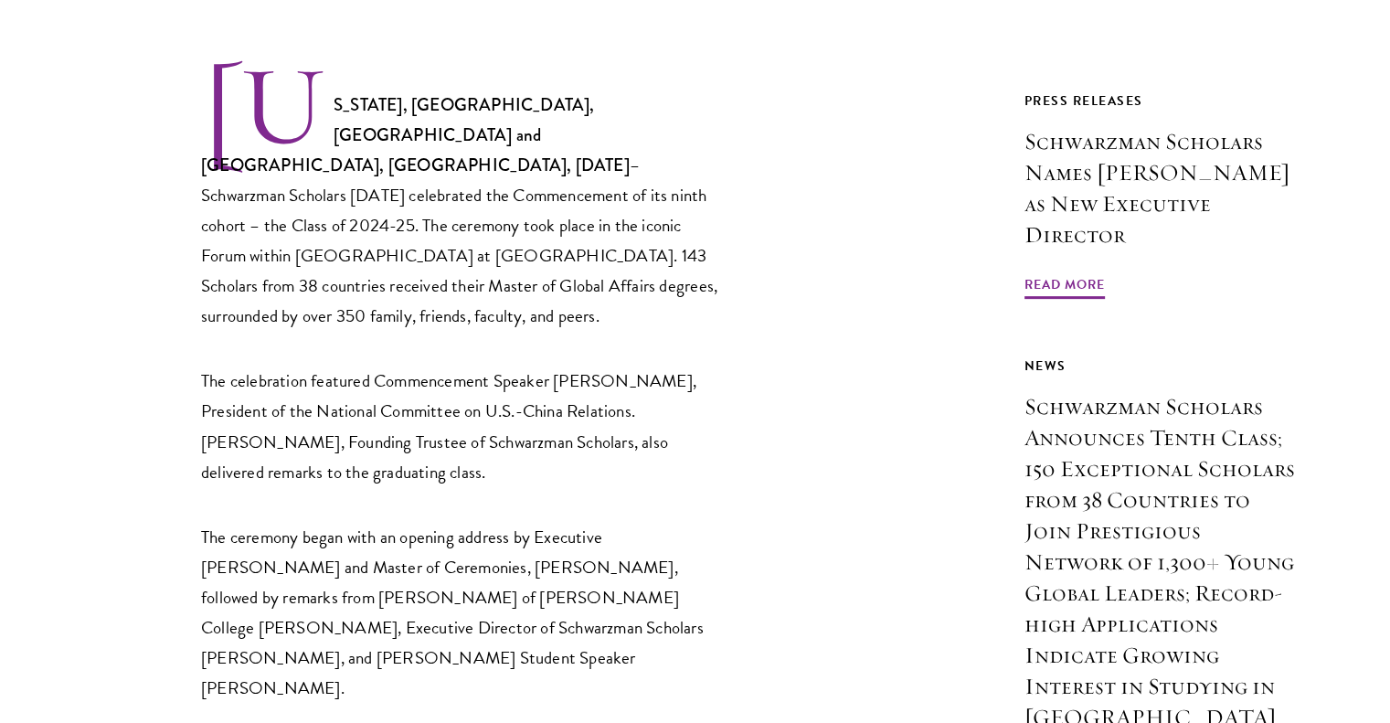
scroll to position [640, 0]
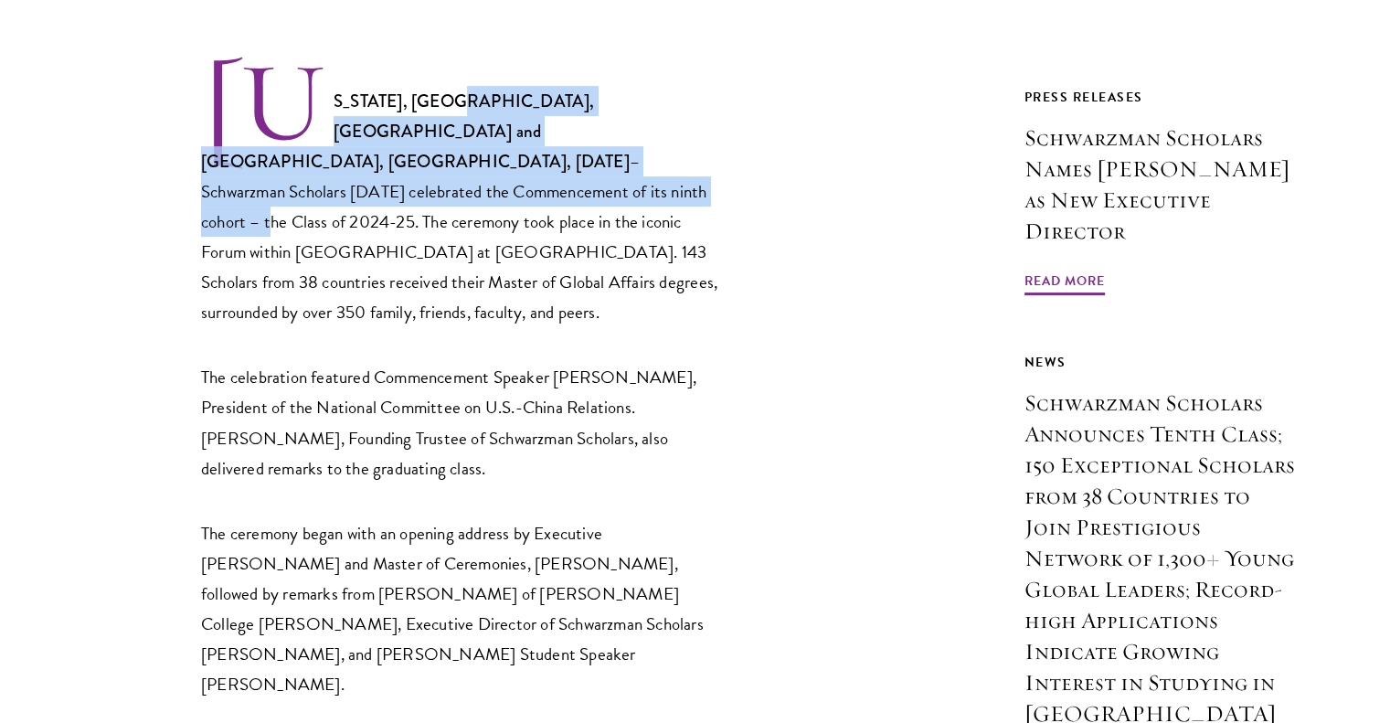
drag, startPoint x: 448, startPoint y: 101, endPoint x: 469, endPoint y: 167, distance: 69.1
click at [469, 167] on p "[US_STATE], [GEOGRAPHIC_DATA], [GEOGRAPHIC_DATA] and [GEOGRAPHIC_DATA], [GEOGRA…" at bounding box center [461, 193] width 521 height 268
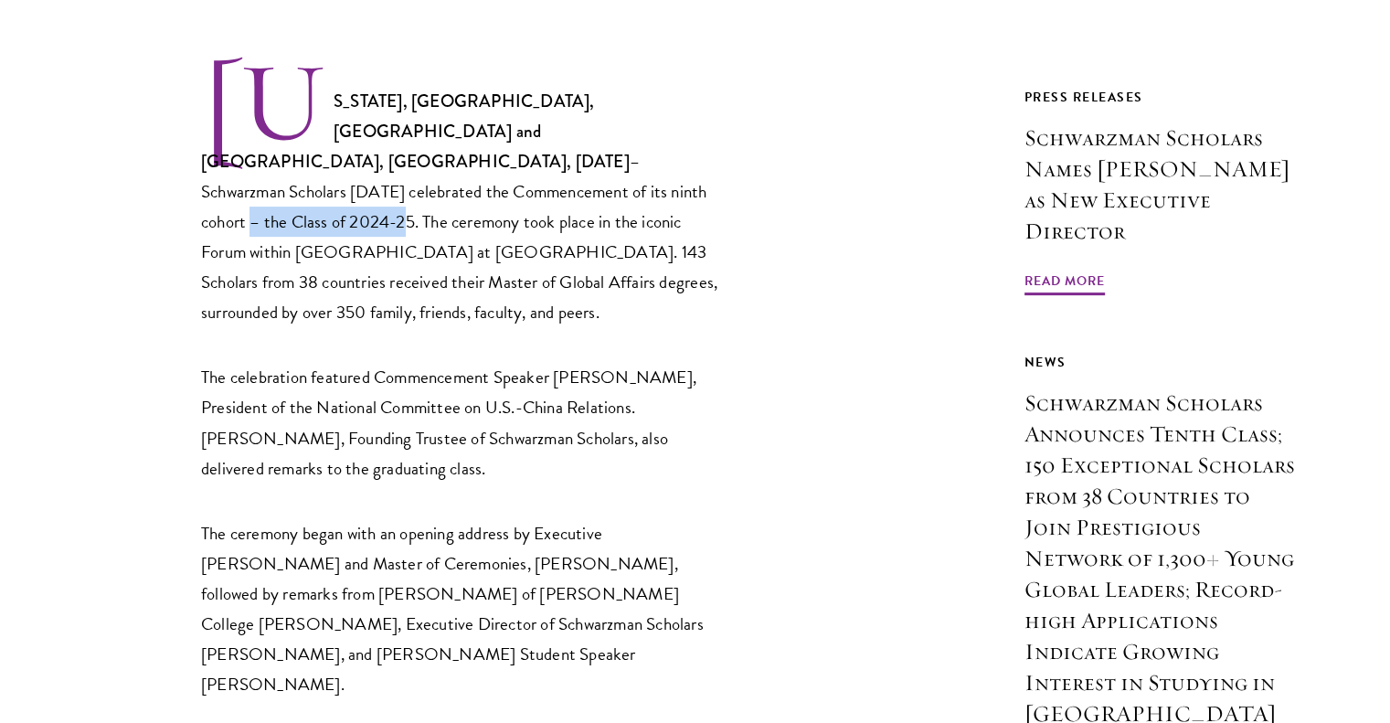
drag, startPoint x: 450, startPoint y: 167, endPoint x: 603, endPoint y: 166, distance: 152.6
click at [603, 166] on p "[US_STATE], [GEOGRAPHIC_DATA], [GEOGRAPHIC_DATA] and [GEOGRAPHIC_DATA], [GEOGRA…" at bounding box center [461, 193] width 521 height 268
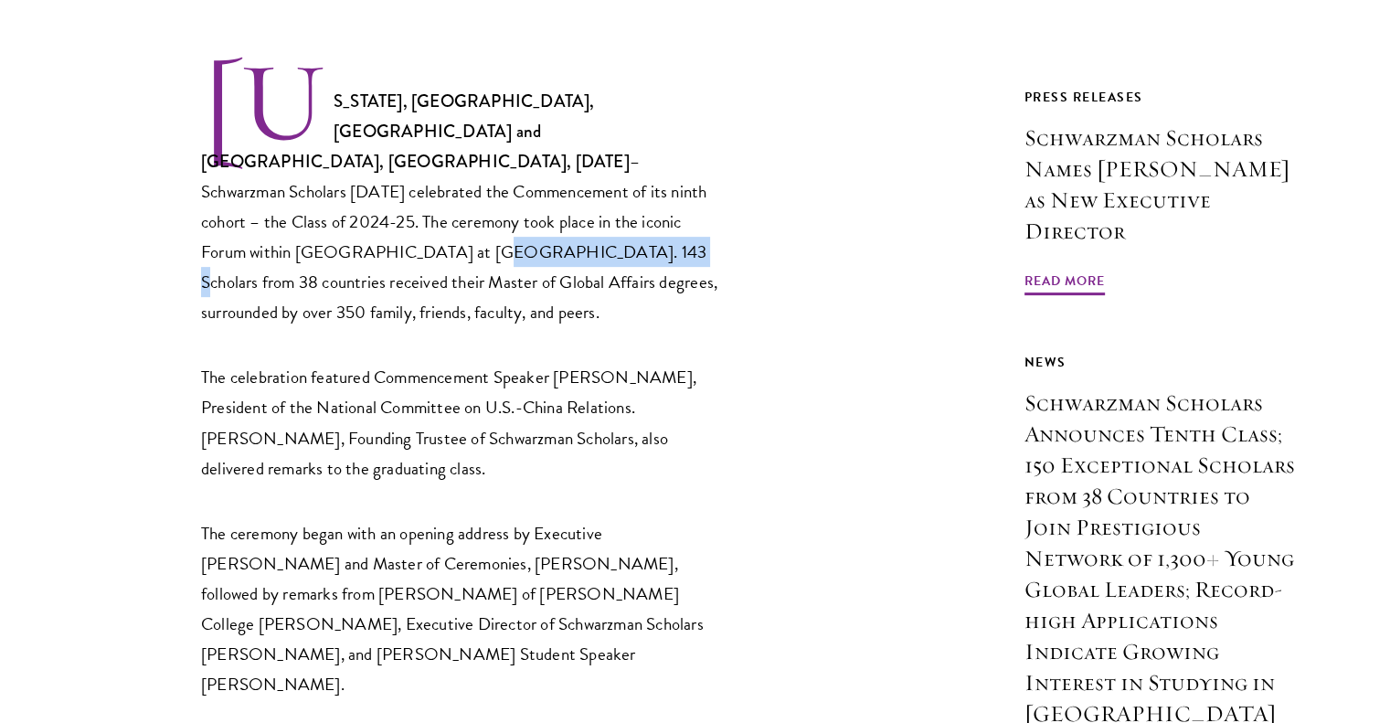
drag, startPoint x: 212, startPoint y: 220, endPoint x: 354, endPoint y: 231, distance: 143.0
click at [354, 231] on p "[US_STATE], [GEOGRAPHIC_DATA], [GEOGRAPHIC_DATA] and [GEOGRAPHIC_DATA], [GEOGRA…" at bounding box center [461, 193] width 521 height 268
click at [358, 226] on p "[US_STATE], [GEOGRAPHIC_DATA], [GEOGRAPHIC_DATA] and [GEOGRAPHIC_DATA], [GEOGRA…" at bounding box center [461, 193] width 521 height 268
drag, startPoint x: 344, startPoint y: 223, endPoint x: 680, endPoint y: 282, distance: 340.5
click at [680, 282] on p "[US_STATE], [GEOGRAPHIC_DATA], [GEOGRAPHIC_DATA] and [GEOGRAPHIC_DATA], [GEOGRA…" at bounding box center [461, 193] width 521 height 268
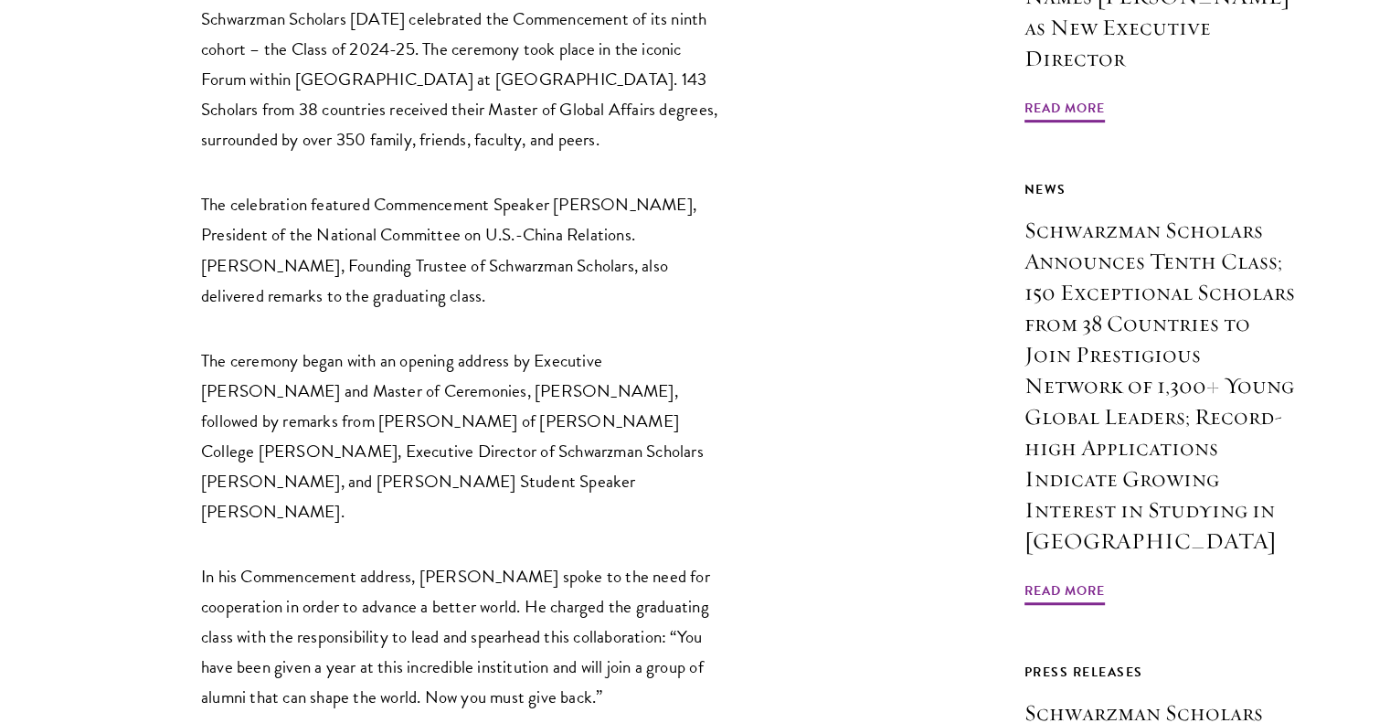
scroll to position [822, 0]
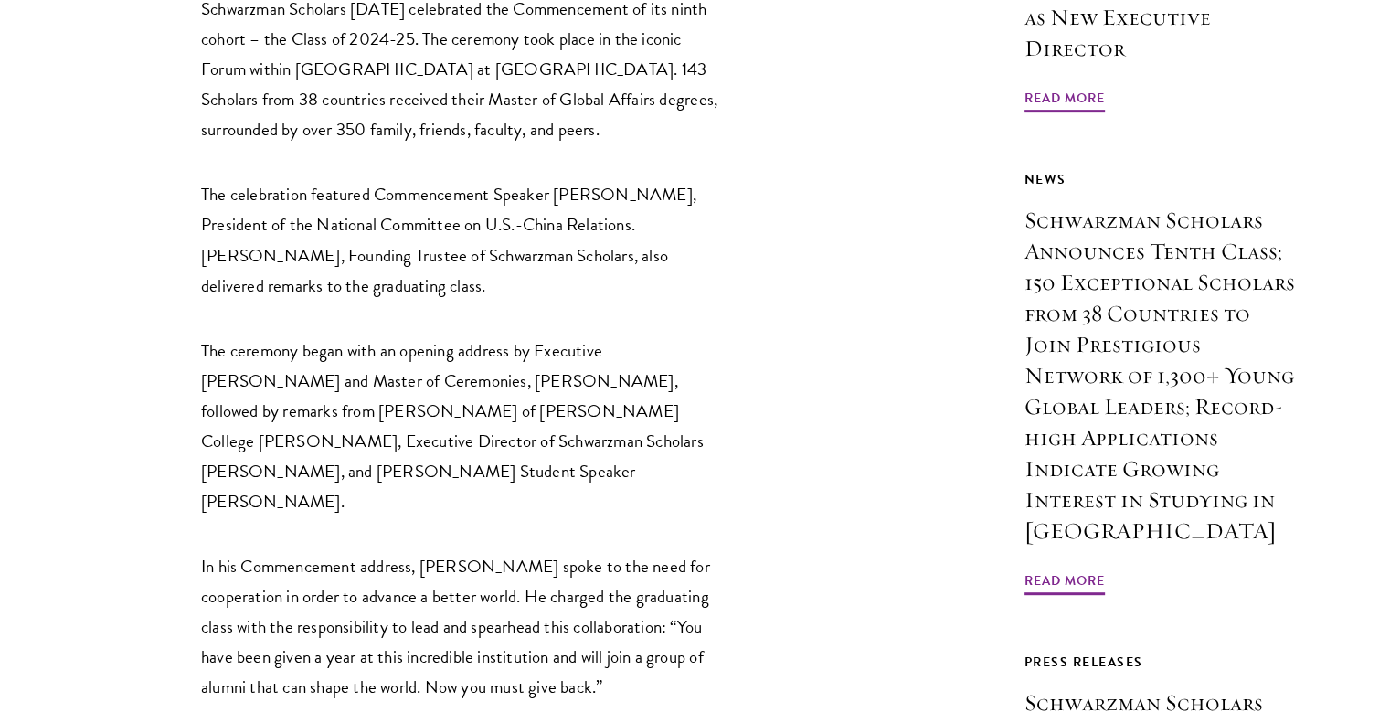
drag, startPoint x: 302, startPoint y: 155, endPoint x: 439, endPoint y: 262, distance: 173.1
click at [439, 262] on p "The celebration featured Commencement Speaker [PERSON_NAME], President of the N…" at bounding box center [461, 239] width 521 height 121
click at [435, 261] on p "The celebration featured Commencement Speaker [PERSON_NAME], President of the N…" at bounding box center [461, 239] width 521 height 121
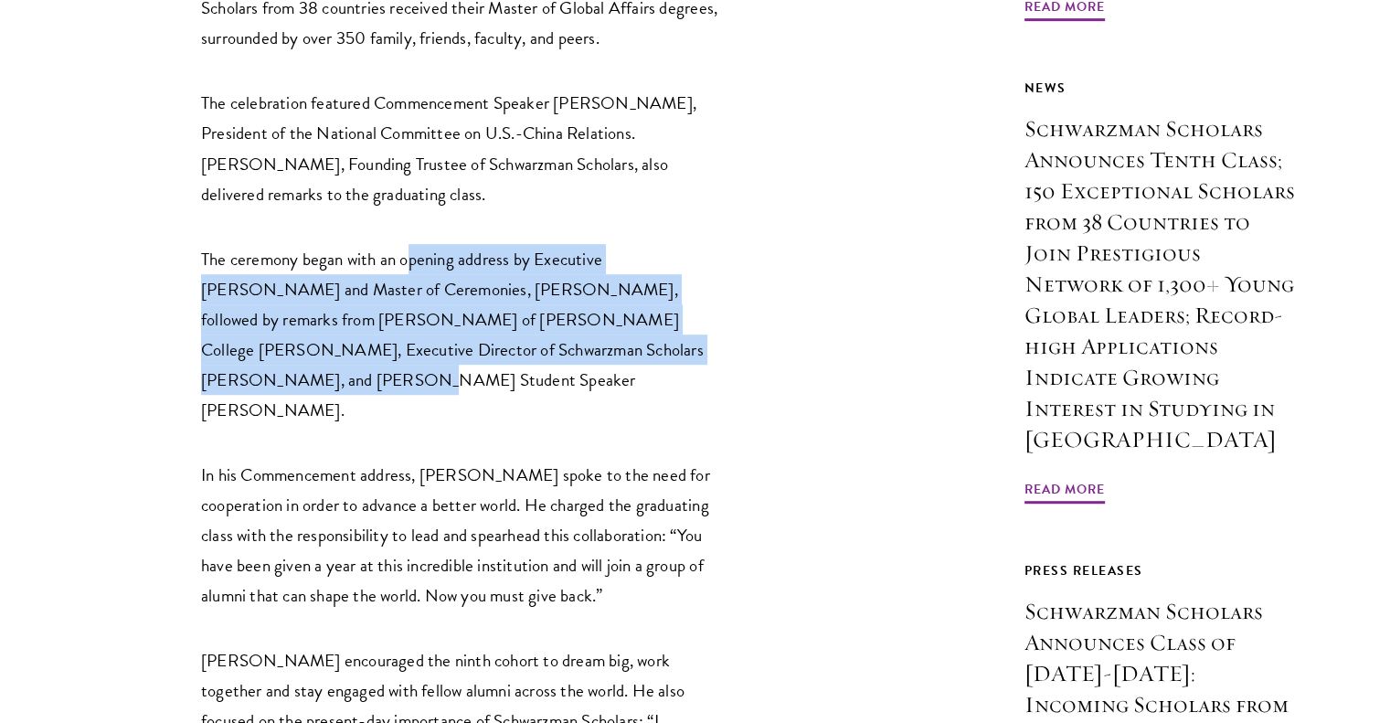
drag, startPoint x: 413, startPoint y: 238, endPoint x: 695, endPoint y: 328, distance: 296.2
click at [695, 328] on p "The ceremony began with an opening address by Executive [PERSON_NAME] and Maste…" at bounding box center [461, 334] width 521 height 181
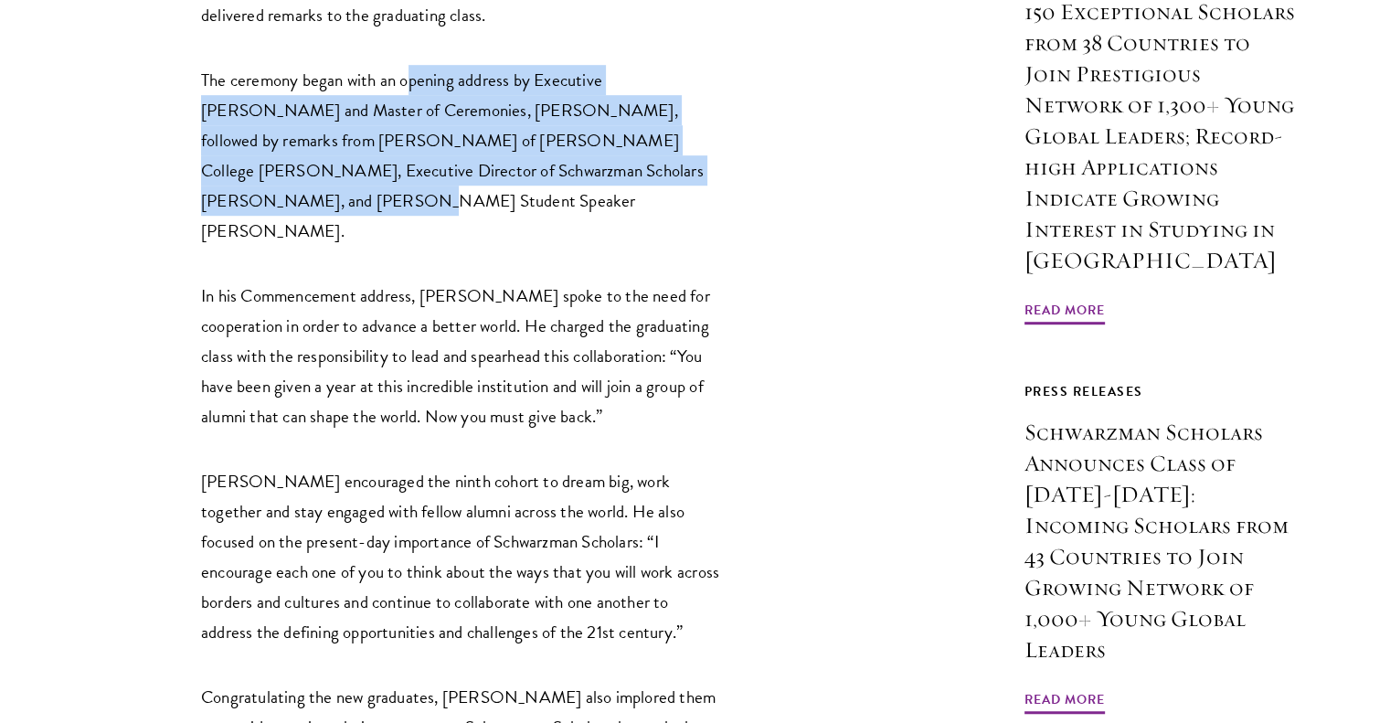
scroll to position [1096, 0]
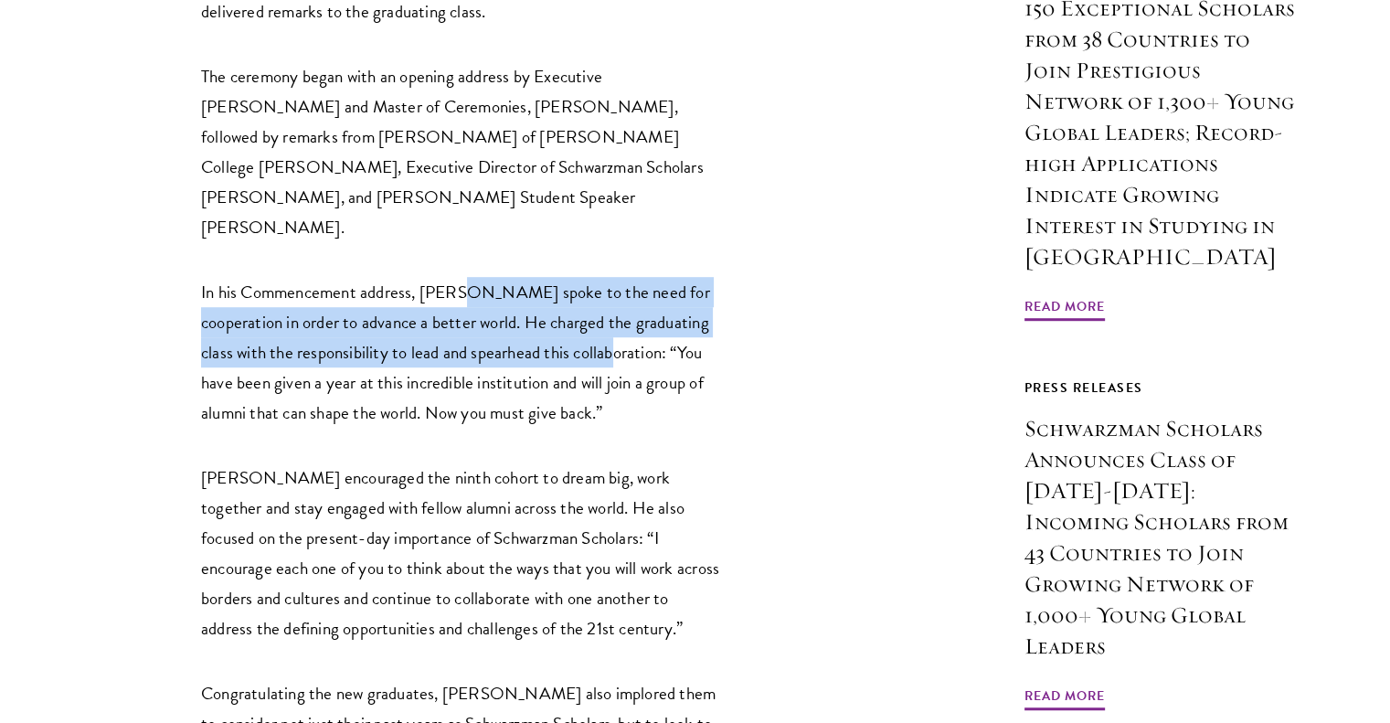
drag, startPoint x: 460, startPoint y: 207, endPoint x: 566, endPoint y: 264, distance: 119.4
click at [566, 277] on p "In his Commencement address, [PERSON_NAME] spoke to the need for cooperation in…" at bounding box center [461, 352] width 521 height 151
click at [563, 277] on p "In his Commencement address, [PERSON_NAME] spoke to the need for cooperation in…" at bounding box center [461, 352] width 521 height 151
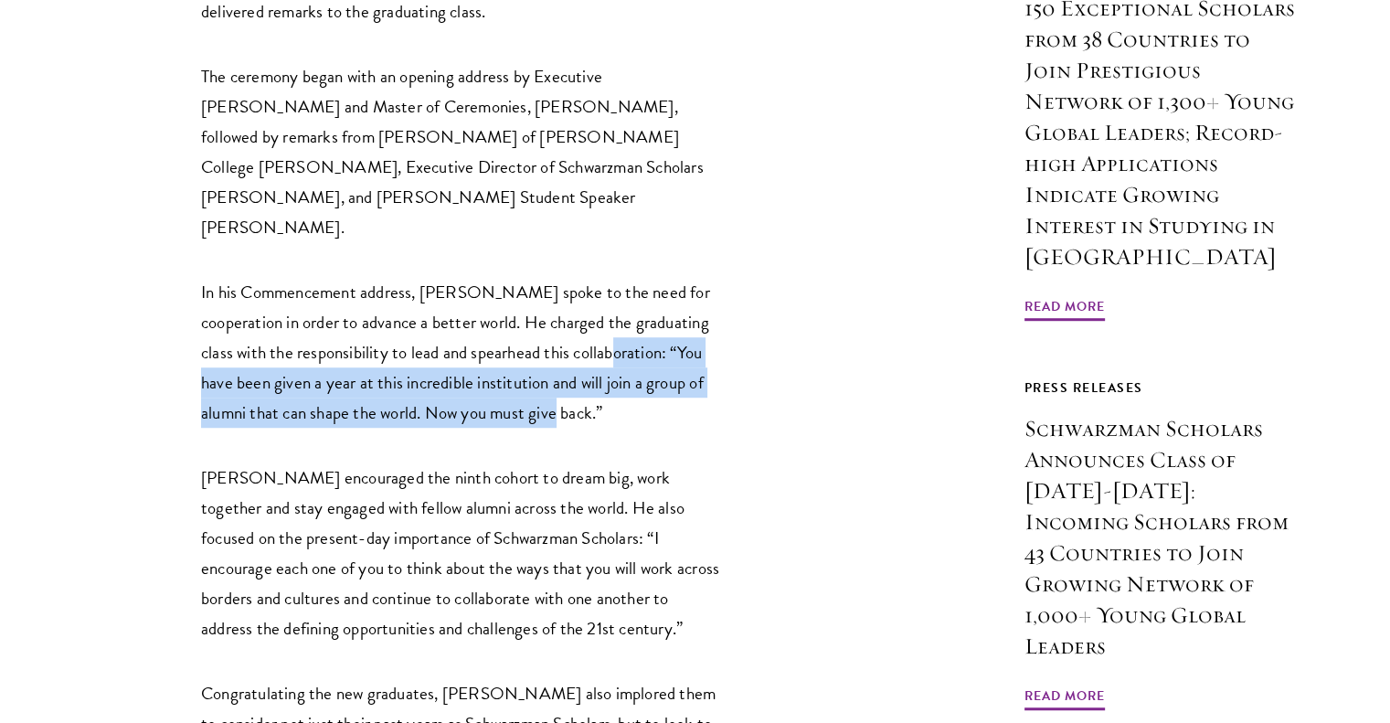
drag, startPoint x: 574, startPoint y: 259, endPoint x: 544, endPoint y: 324, distance: 72.4
click at [544, 324] on p "In his Commencement address, [PERSON_NAME] spoke to the need for cooperation in…" at bounding box center [461, 352] width 521 height 151
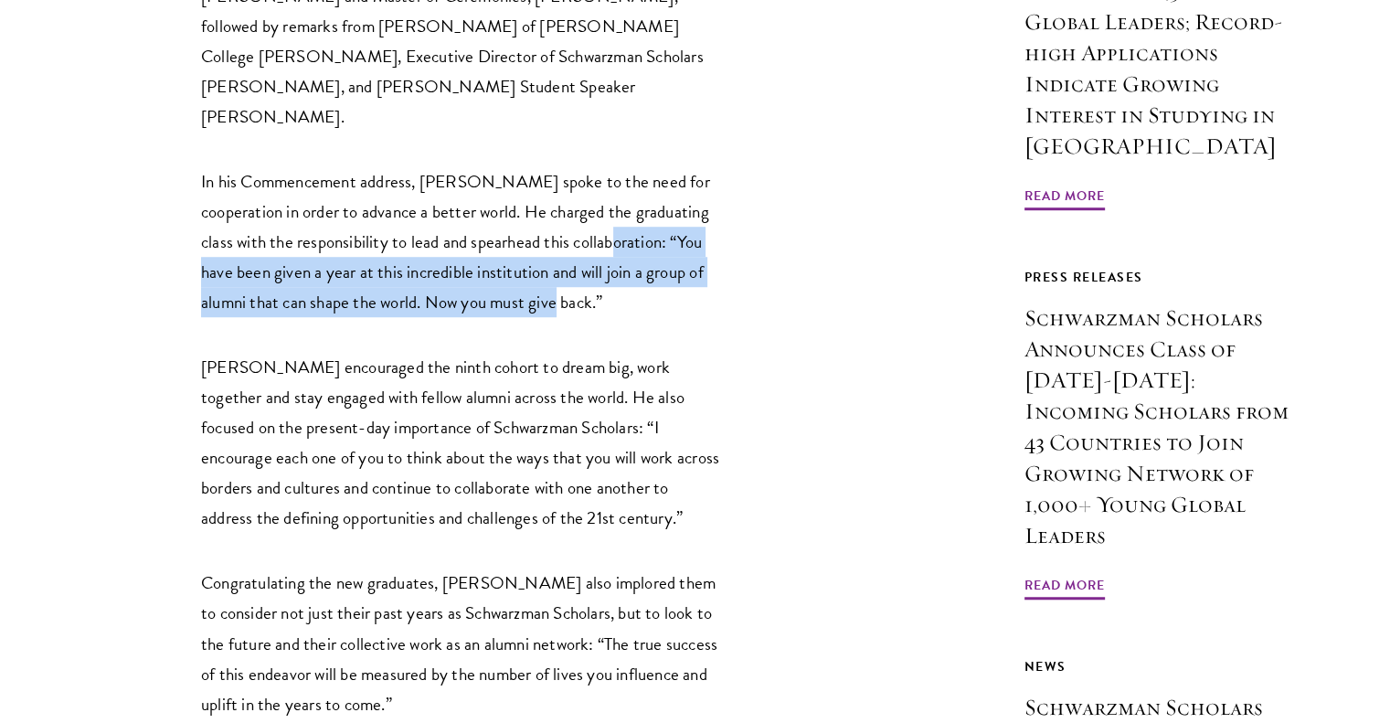
scroll to position [1370, 0]
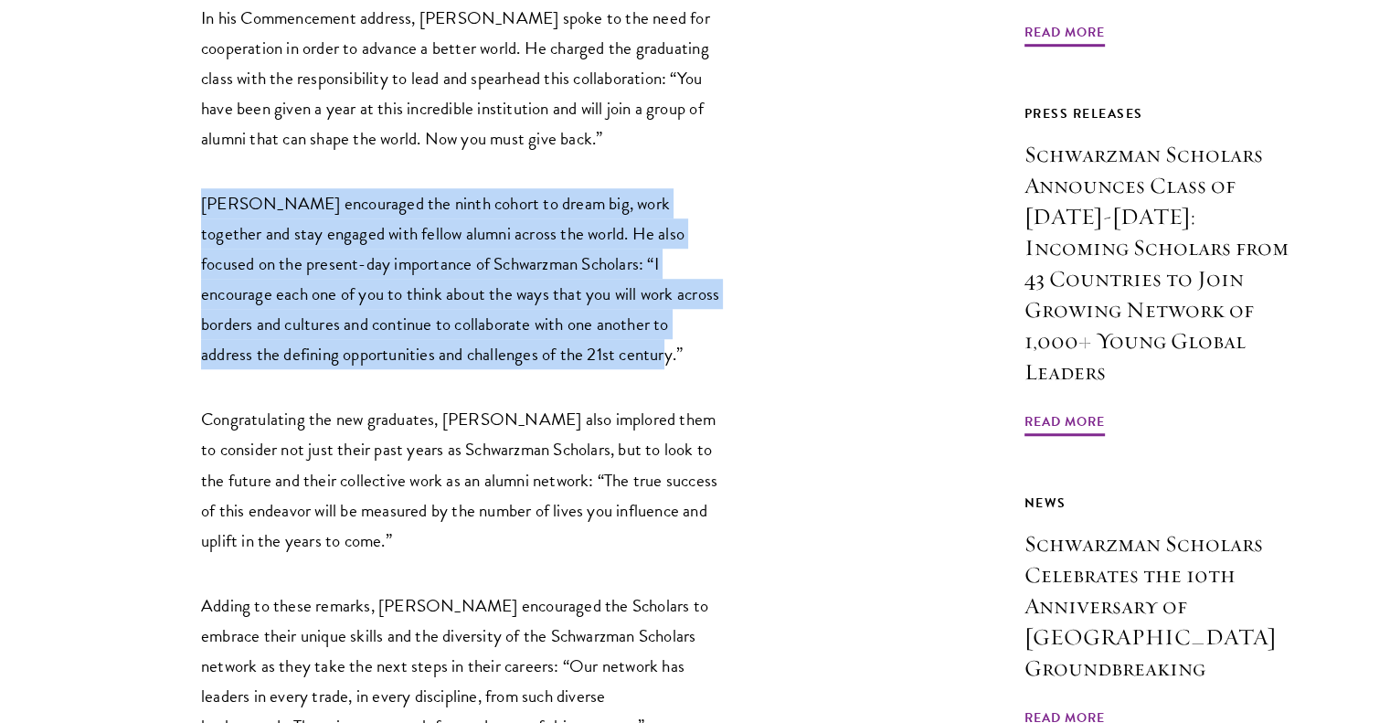
drag, startPoint x: 193, startPoint y: 120, endPoint x: 685, endPoint y: 270, distance: 515.0
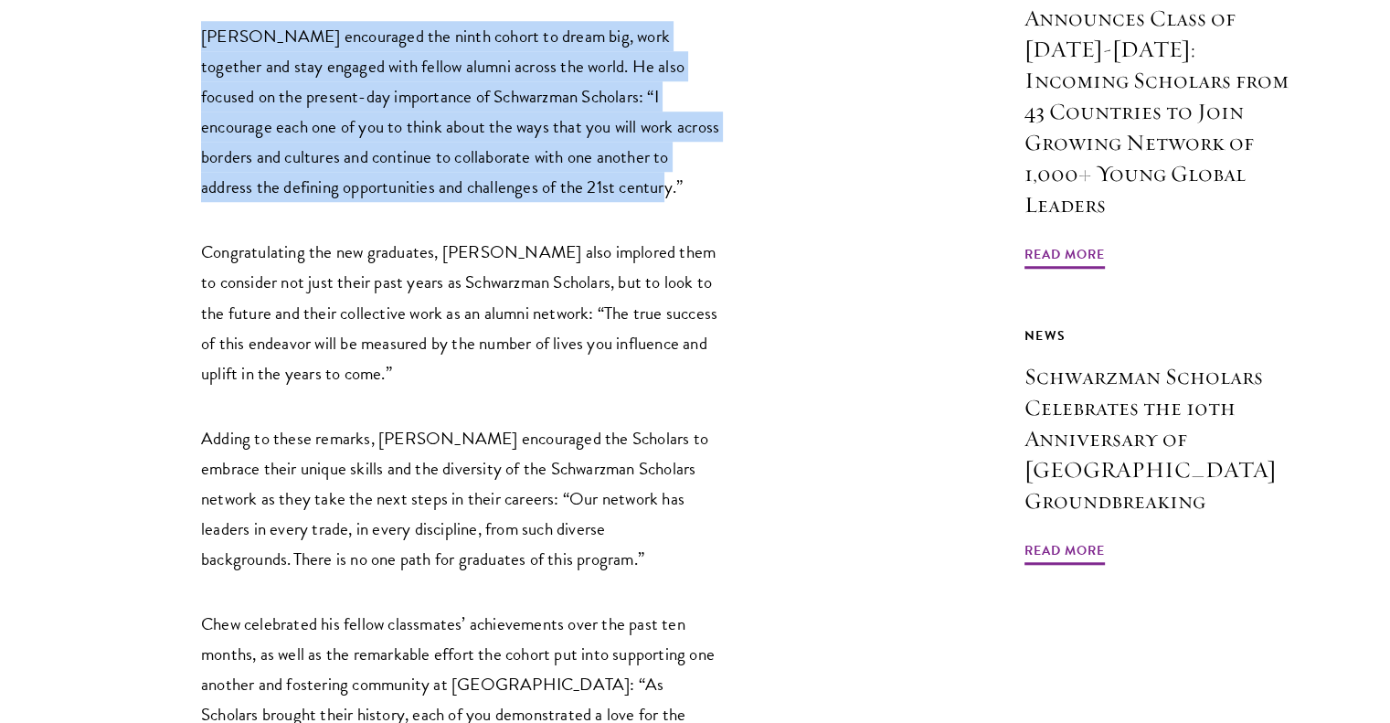
scroll to position [1553, 0]
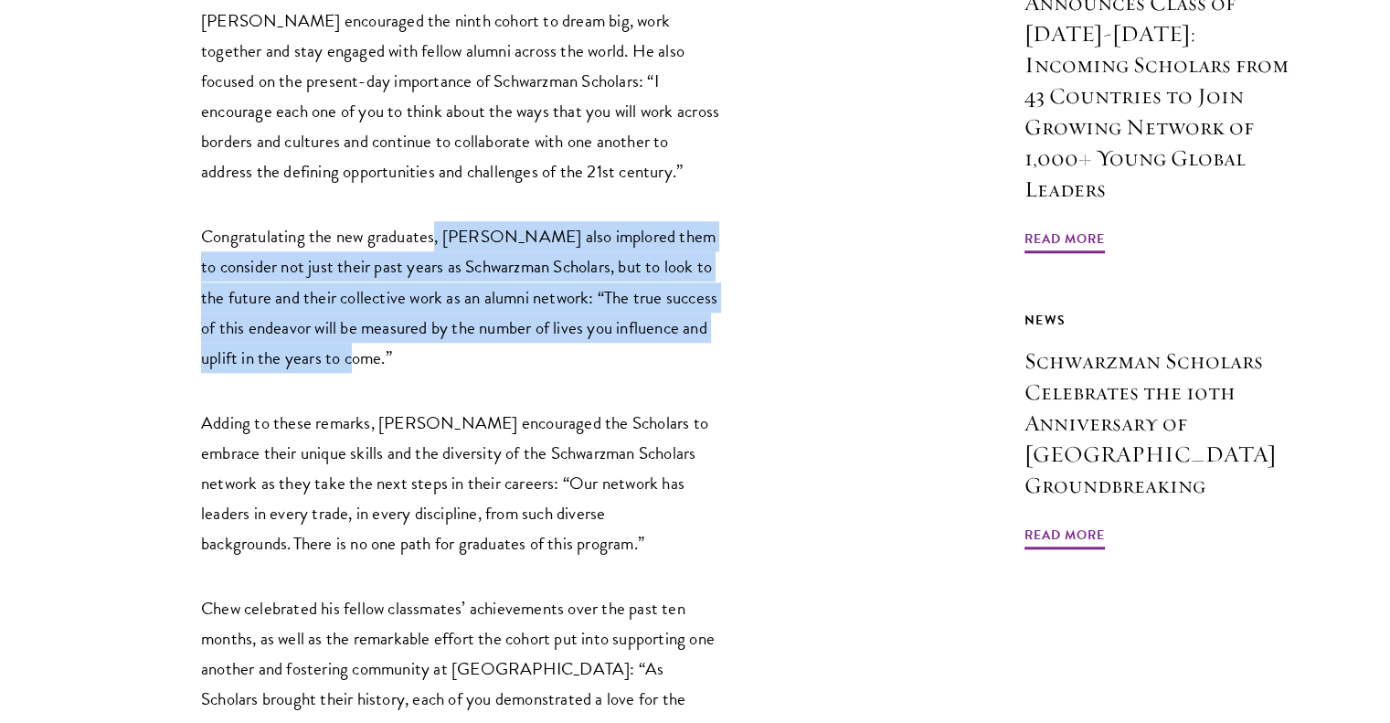
drag, startPoint x: 434, startPoint y: 149, endPoint x: 537, endPoint y: 273, distance: 161.6
click at [537, 273] on p "Congratulating the new graduates, [PERSON_NAME] also implored them to consider …" at bounding box center [461, 296] width 521 height 151
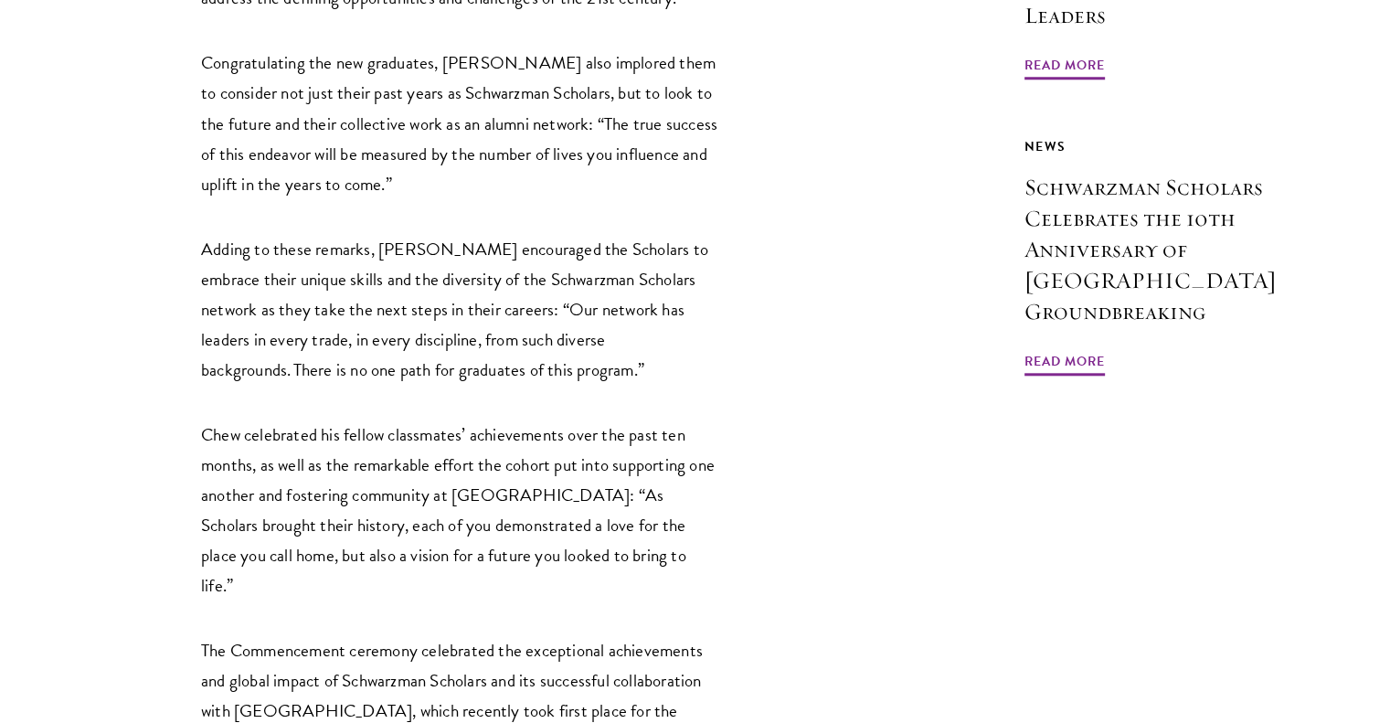
scroll to position [1736, 0]
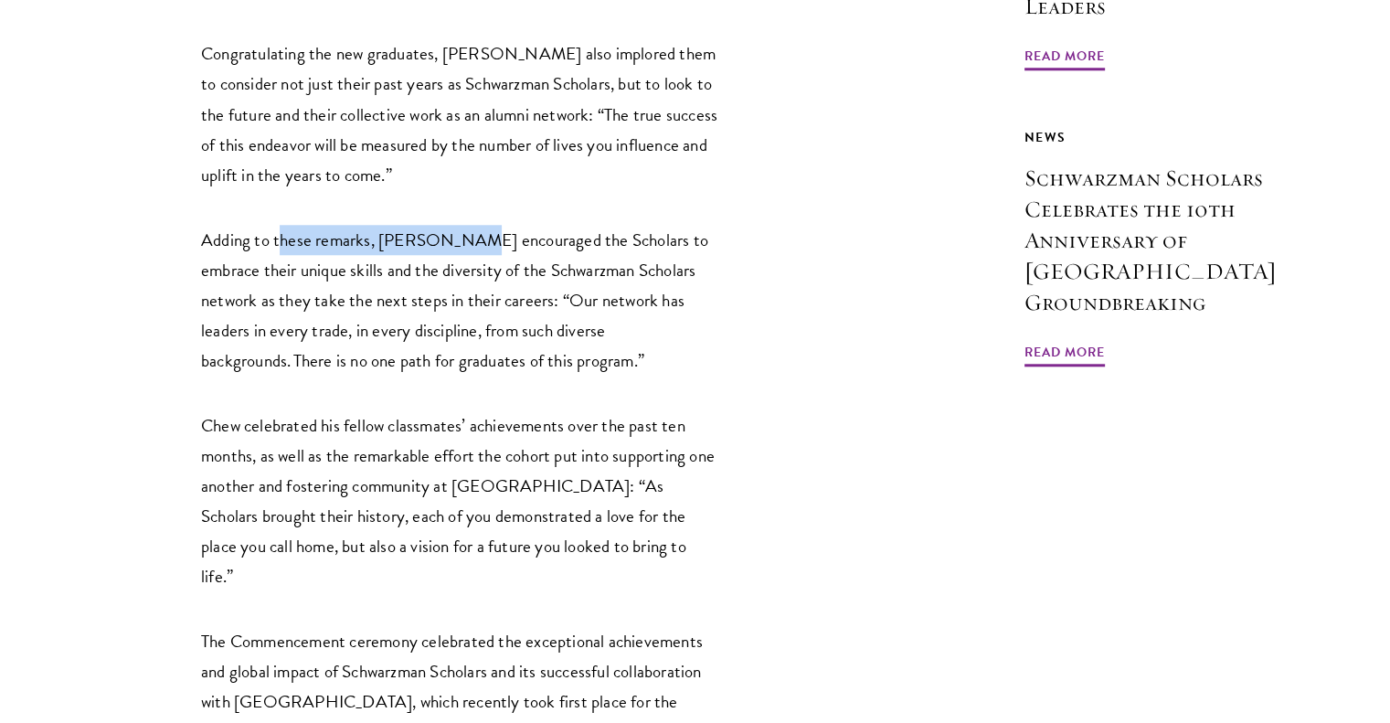
drag, startPoint x: 386, startPoint y: 141, endPoint x: 462, endPoint y: 145, distance: 76.9
click at [462, 225] on p "Adding to these remarks, [PERSON_NAME] encouraged the Scholars to embrace their…" at bounding box center [461, 300] width 521 height 151
click at [431, 225] on p "Adding to these remarks, [PERSON_NAME] encouraged the Scholars to embrace their…" at bounding box center [461, 300] width 521 height 151
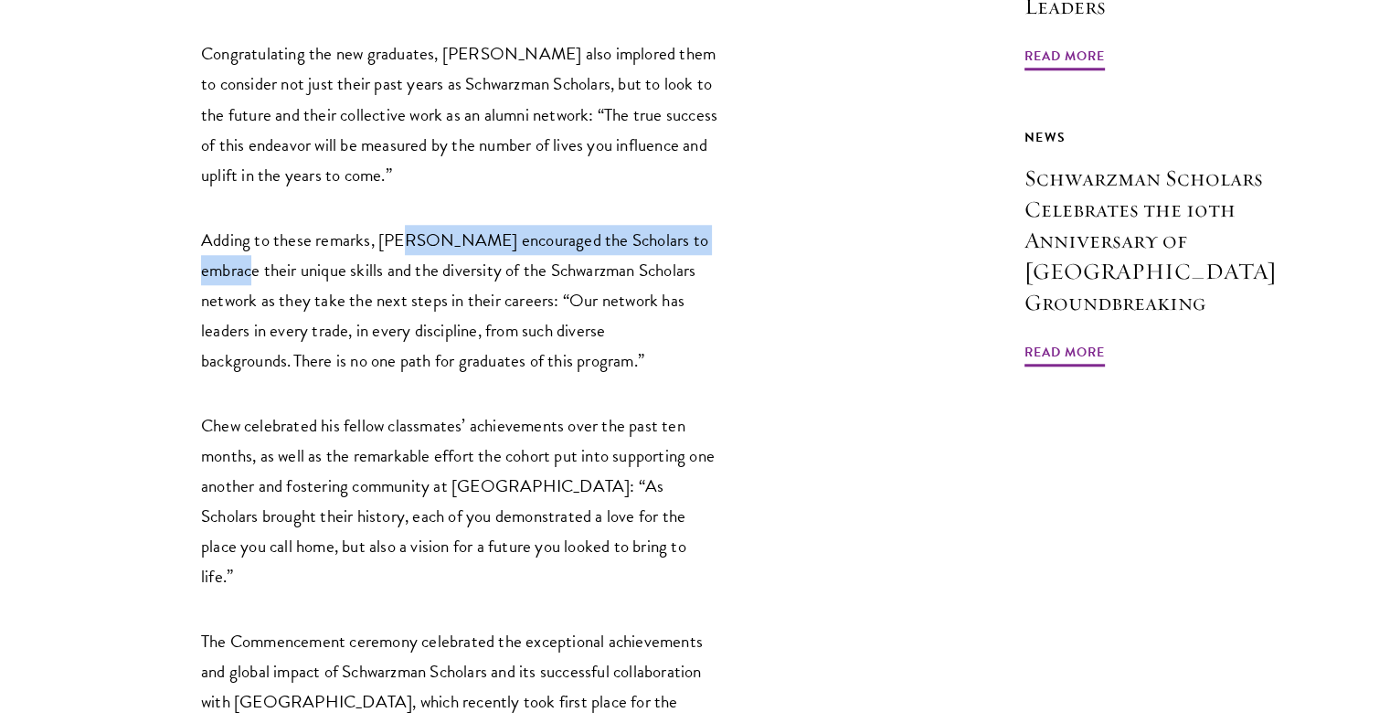
drag, startPoint x: 402, startPoint y: 145, endPoint x: 721, endPoint y: 156, distance: 319.1
click at [721, 225] on p "Adding to these remarks, [PERSON_NAME] encouraged the Scholars to embrace their…" at bounding box center [461, 300] width 521 height 151
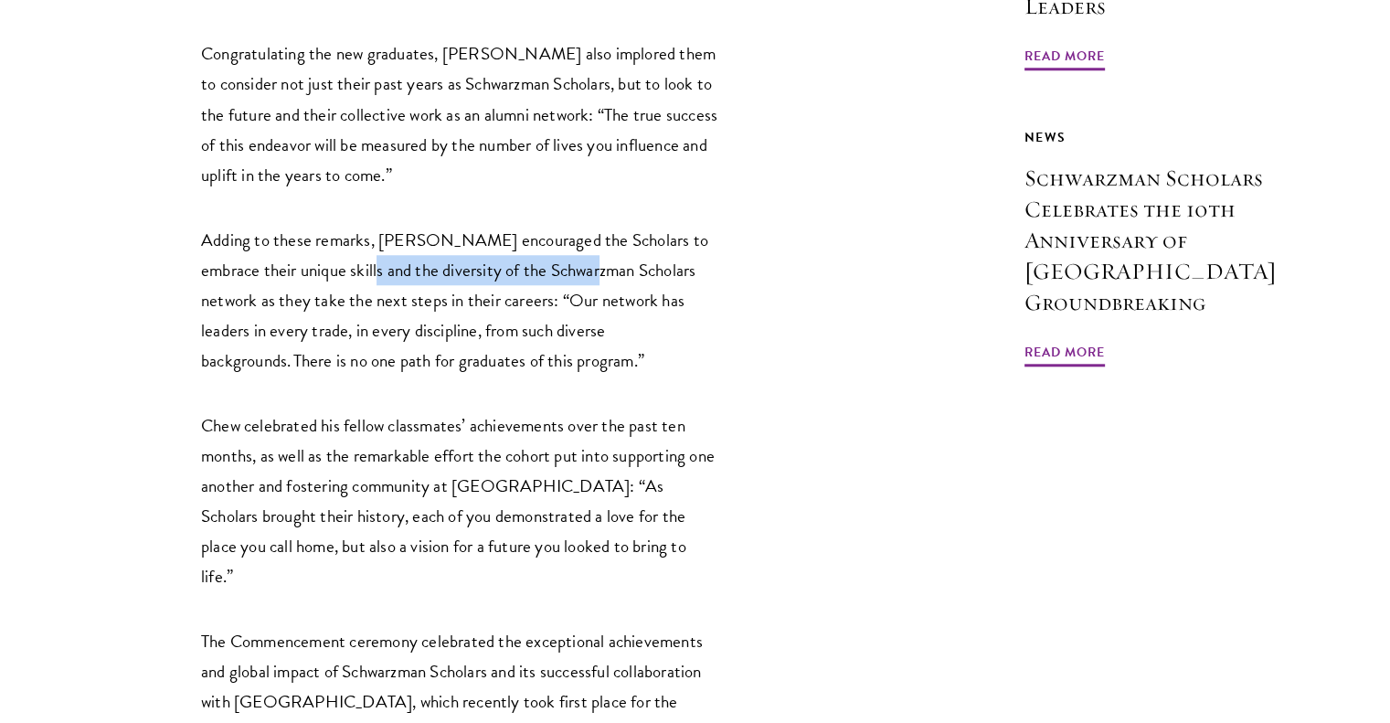
drag, startPoint x: 323, startPoint y: 187, endPoint x: 560, endPoint y: 184, distance: 237.6
click at [560, 225] on p "Adding to these remarks, [PERSON_NAME] encouraged the Scholars to embrace their…" at bounding box center [461, 300] width 521 height 151
click at [339, 225] on p "Adding to these remarks, [PERSON_NAME] encouraged the Scholars to embrace their…" at bounding box center [461, 300] width 521 height 151
drag, startPoint x: 411, startPoint y: 182, endPoint x: 559, endPoint y: 182, distance: 148.0
click at [559, 225] on p "Adding to these remarks, [PERSON_NAME] encouraged the Scholars to embrace their…" at bounding box center [461, 300] width 521 height 151
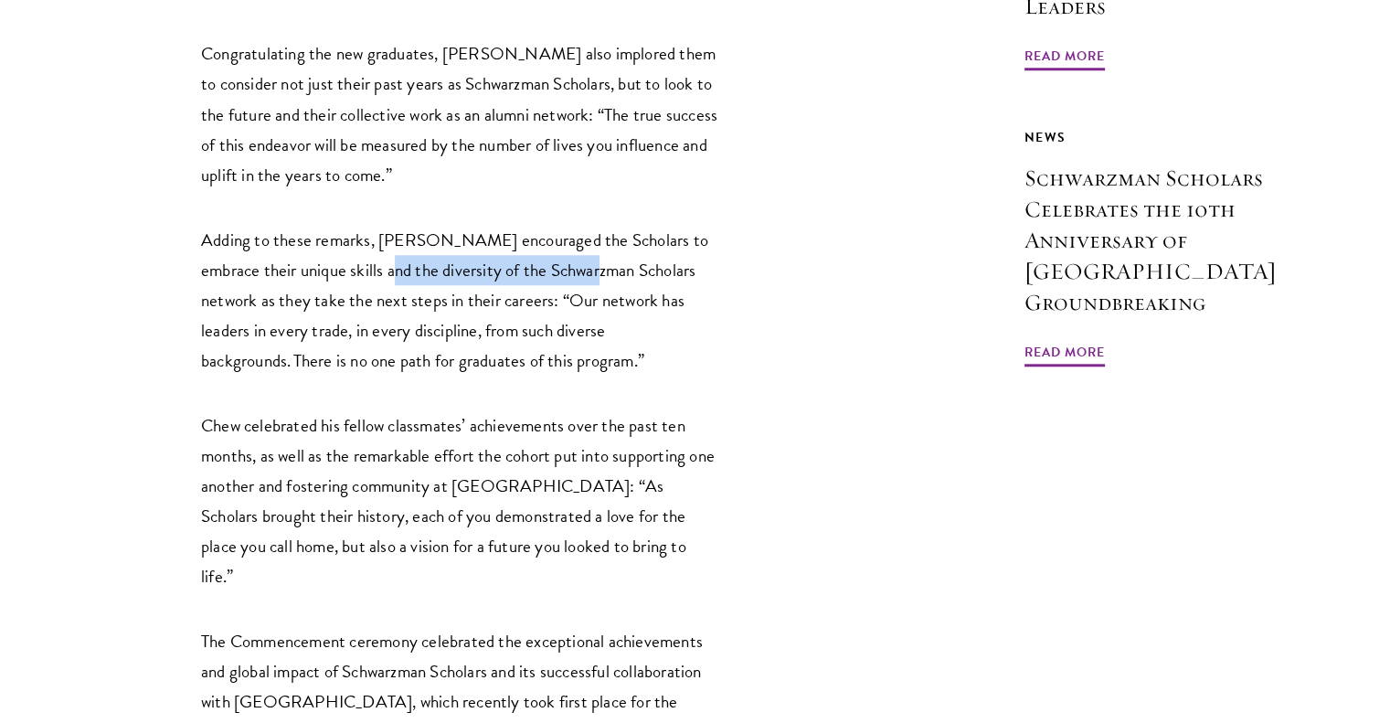
click at [509, 225] on p "Adding to these remarks, [PERSON_NAME] encouraged the Scholars to embrace their…" at bounding box center [461, 300] width 521 height 151
drag, startPoint x: 450, startPoint y: 178, endPoint x: 602, endPoint y: 181, distance: 152.6
click at [602, 225] on p "Adding to these remarks, [PERSON_NAME] encouraged the Scholars to embrace their…" at bounding box center [461, 300] width 521 height 151
copy p "Schwarzman Scholars"
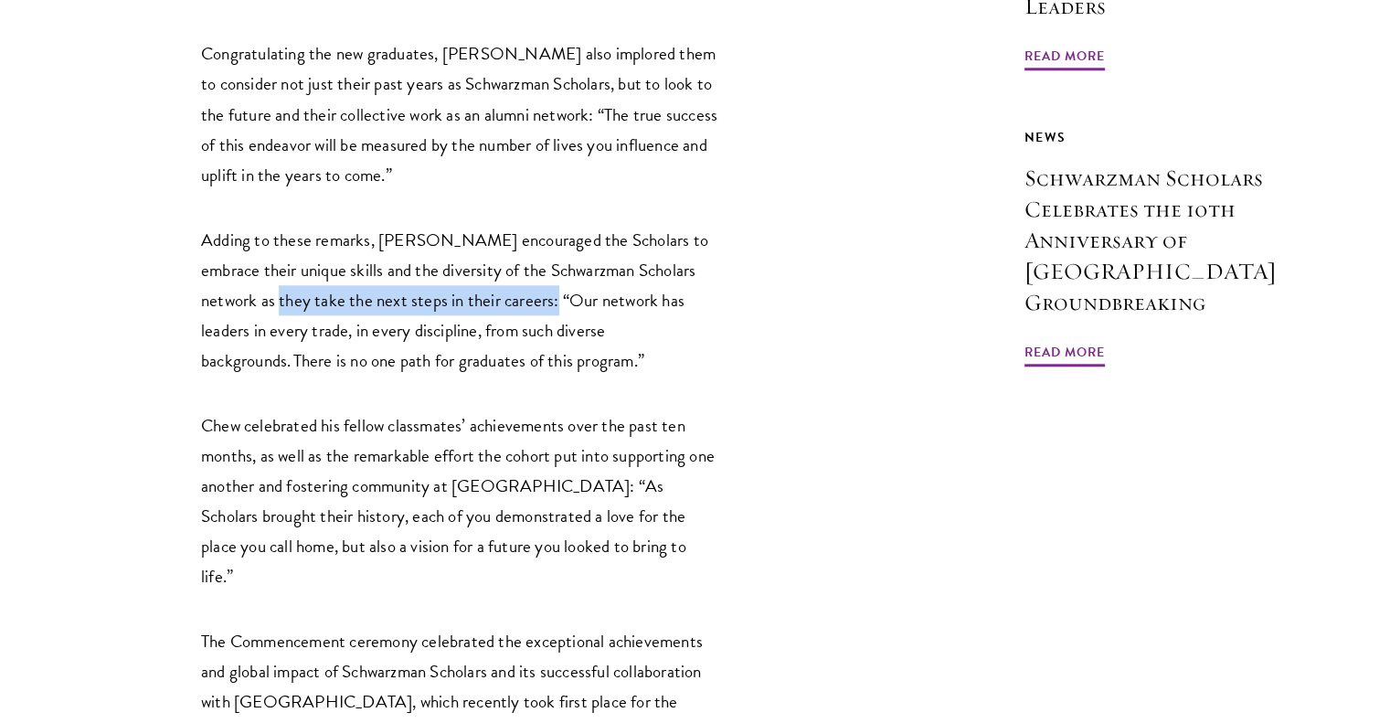
drag, startPoint x: 212, startPoint y: 212, endPoint x: 494, endPoint y: 212, distance: 282.3
click at [494, 225] on p "Adding to these remarks, [PERSON_NAME] encouraged the Scholars to embrace their…" at bounding box center [461, 300] width 521 height 151
click at [444, 225] on p "Adding to these remarks, [PERSON_NAME] encouraged the Scholars to embrace their…" at bounding box center [461, 300] width 521 height 151
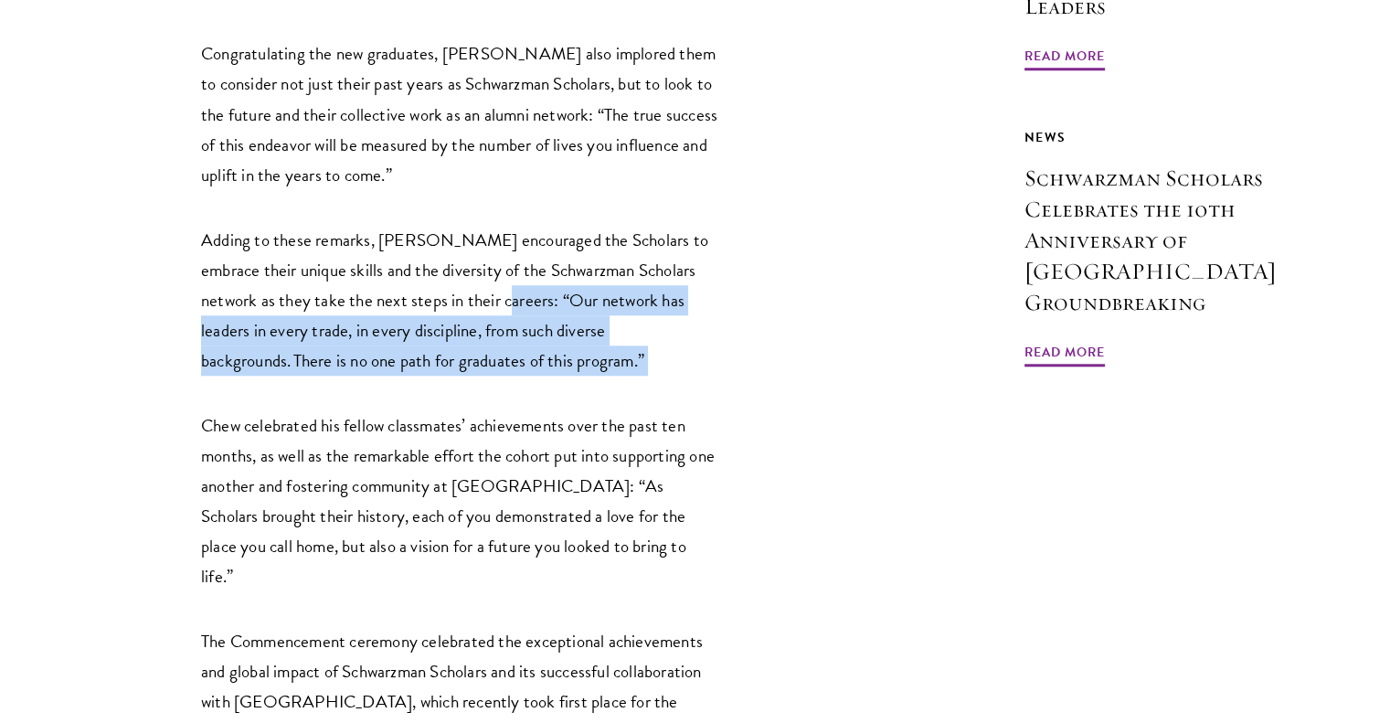
drag, startPoint x: 444, startPoint y: 210, endPoint x: 694, endPoint y: 277, distance: 259.1
click at [694, 277] on p "Adding to these remarks, [PERSON_NAME] encouraged the Scholars to embrace their…" at bounding box center [461, 300] width 521 height 151
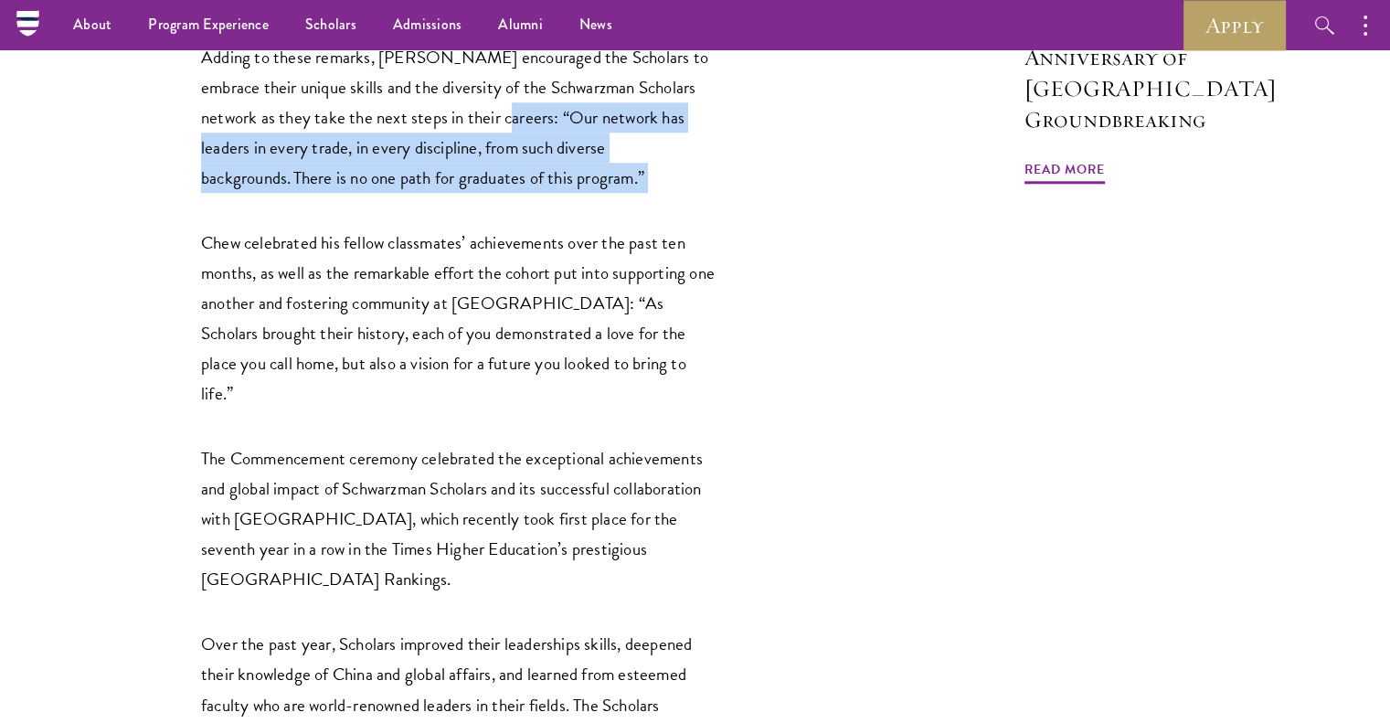
scroll to position [1919, 0]
drag, startPoint x: 487, startPoint y: 149, endPoint x: 663, endPoint y: 270, distance: 213.6
click at [663, 270] on p "Chew celebrated his fellow classmates’ achievements over the past ten months, a…" at bounding box center [461, 317] width 521 height 181
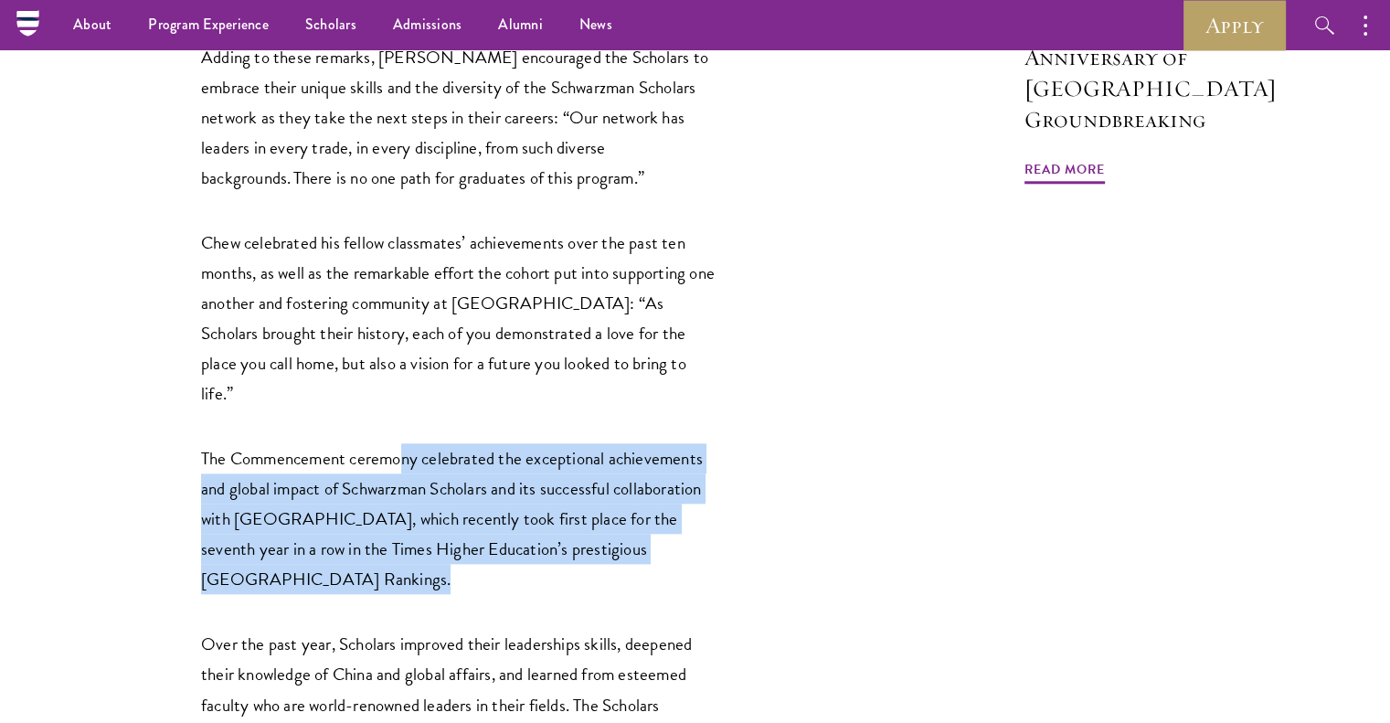
drag, startPoint x: 407, startPoint y: 339, endPoint x: 671, endPoint y: 452, distance: 286.5
click at [671, 452] on p "The Commencement ceremony celebrated the exceptional achievements and global im…" at bounding box center [461, 518] width 521 height 151
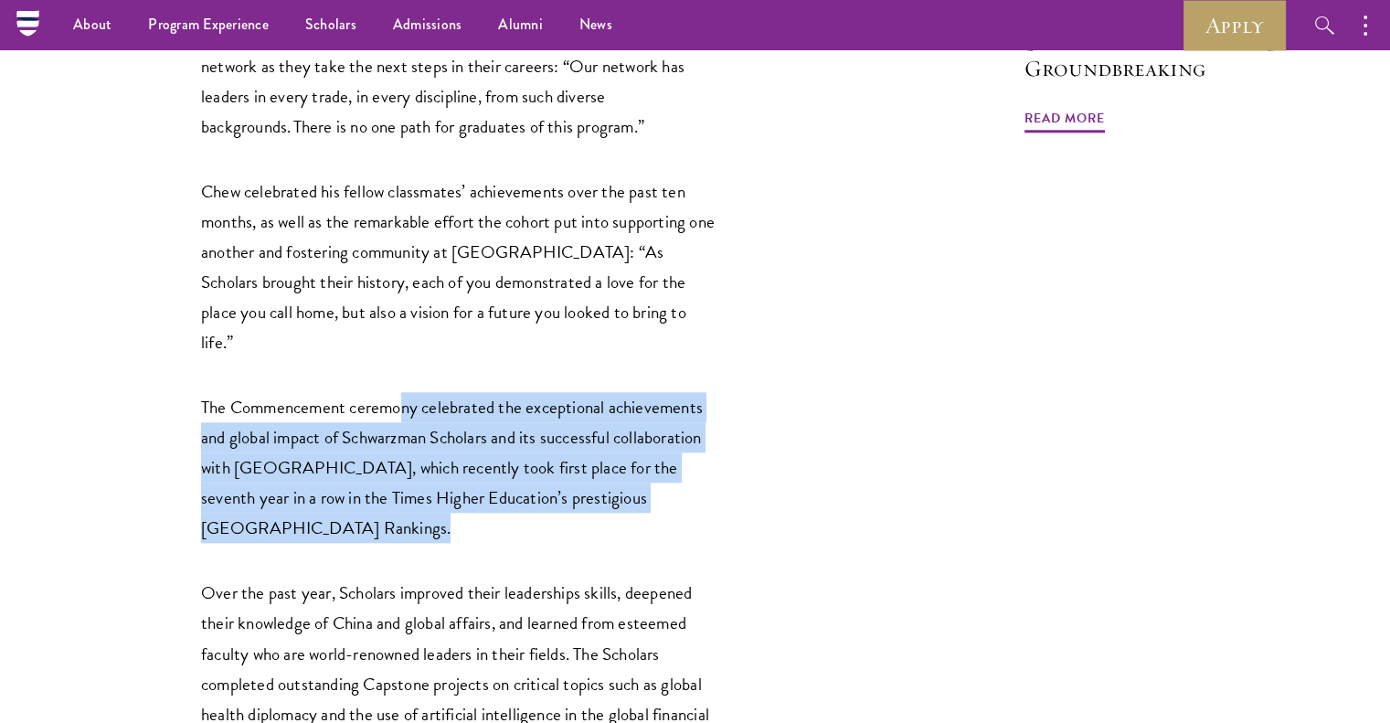
scroll to position [2010, 0]
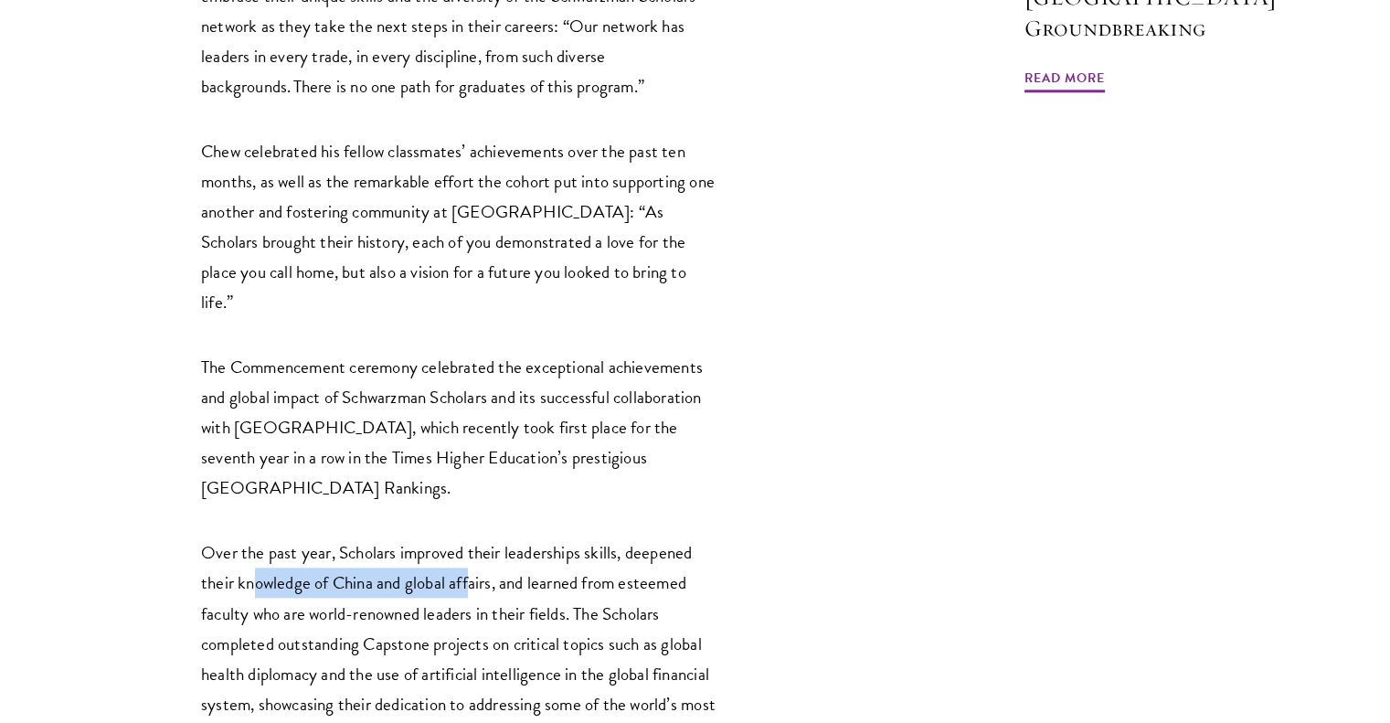
drag, startPoint x: 251, startPoint y: 467, endPoint x: 470, endPoint y: 464, distance: 218.4
click at [470, 537] on p "Over the past year, Scholars improved their leaderships skills, deepened their …" at bounding box center [461, 642] width 521 height 211
click at [476, 537] on p "Over the past year, Scholars improved their leaderships skills, deepened their …" at bounding box center [461, 642] width 521 height 211
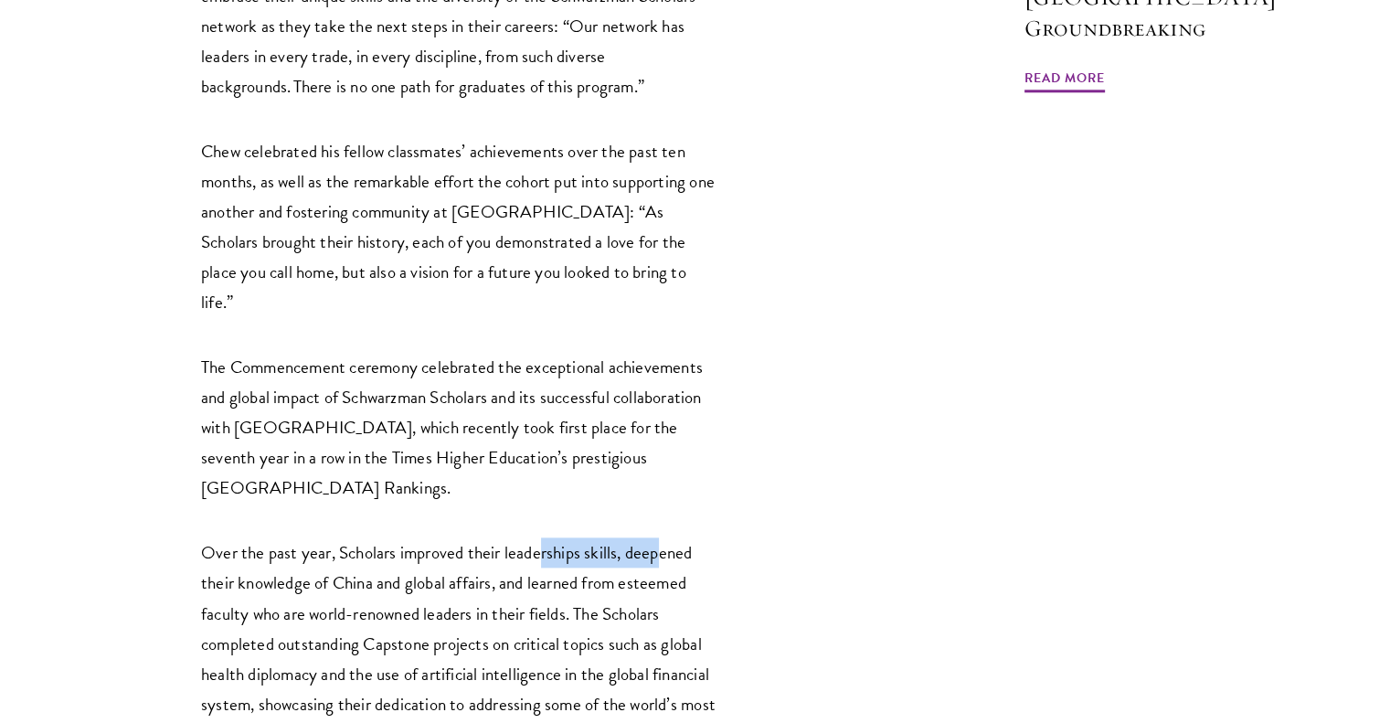
drag, startPoint x: 570, startPoint y: 434, endPoint x: 661, endPoint y: 434, distance: 91.4
click at [661, 537] on p "Over the past year, Scholars improved their leaderships skills, deepened their …" at bounding box center [461, 642] width 521 height 211
click at [632, 537] on p "Over the past year, Scholars improved their leaderships skills, deepened their …" at bounding box center [461, 642] width 521 height 211
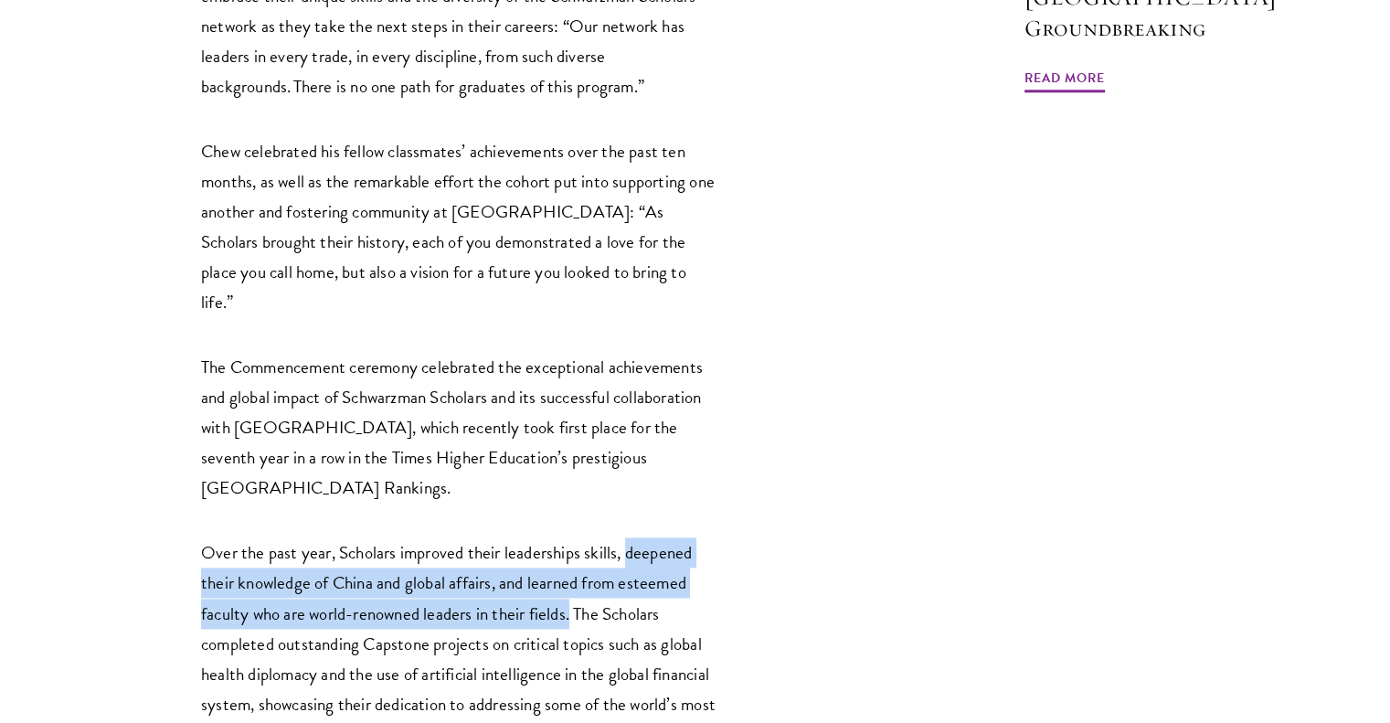
drag, startPoint x: 629, startPoint y: 434, endPoint x: 572, endPoint y: 497, distance: 84.8
click at [572, 537] on p "Over the past year, Scholars improved their leaderships skills, deepened their …" at bounding box center [461, 642] width 521 height 211
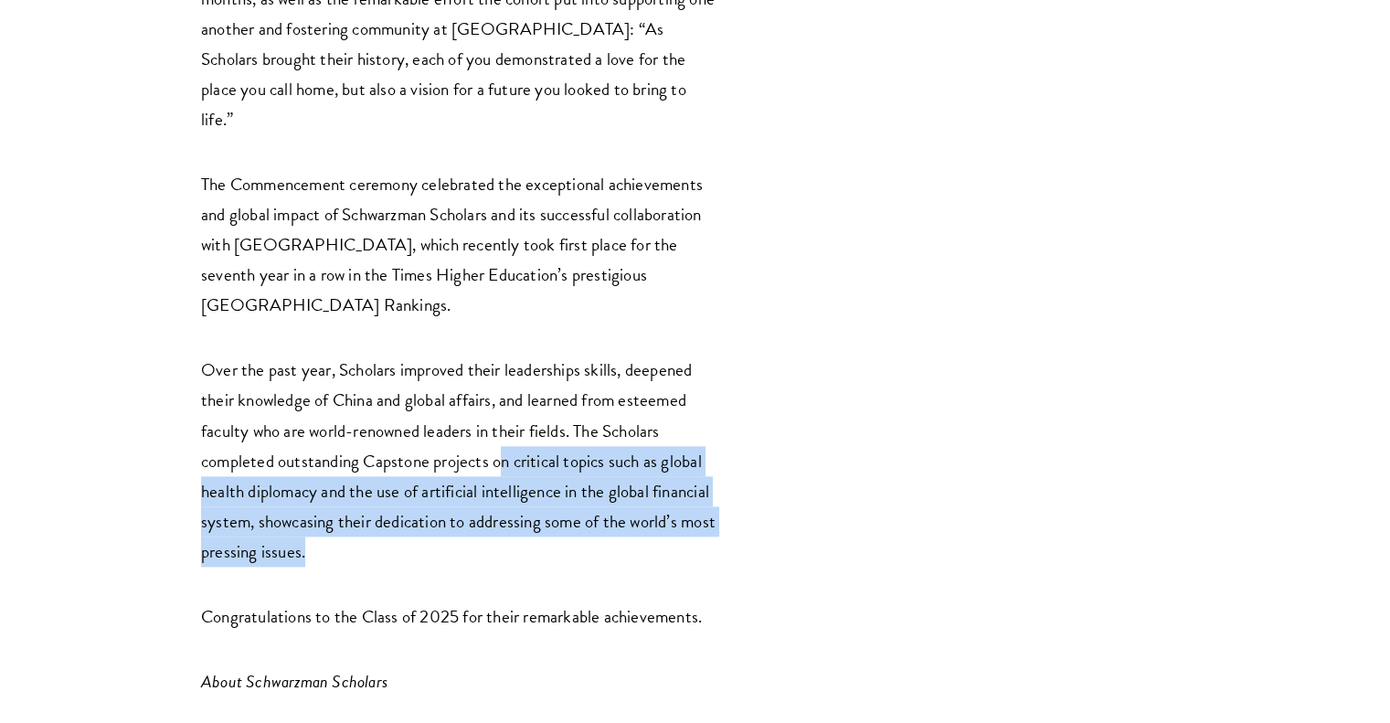
drag, startPoint x: 508, startPoint y: 332, endPoint x: 727, endPoint y: 427, distance: 239.0
click at [727, 427] on div "[US_STATE], [GEOGRAPHIC_DATA], [GEOGRAPHIC_DATA] and [GEOGRAPHIC_DATA], [GEOGRA…" at bounding box center [530, 2] width 878 height 2993
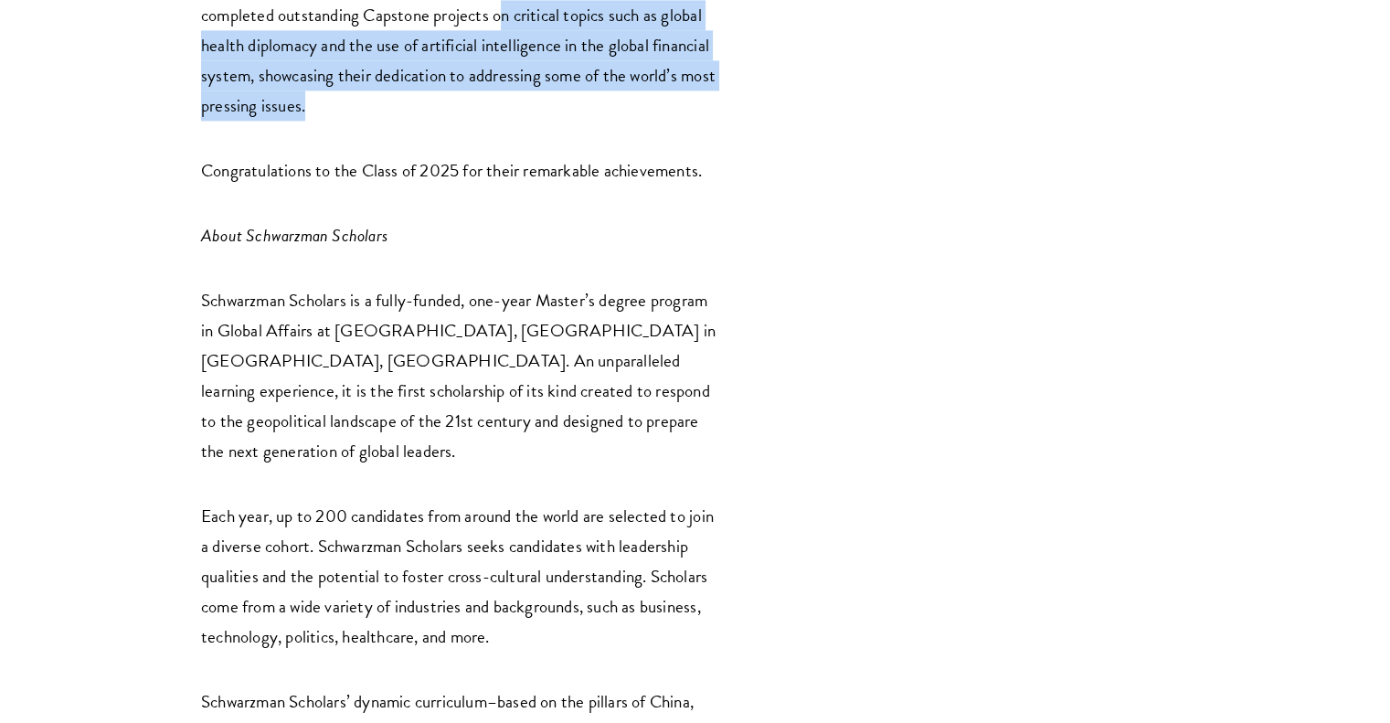
scroll to position [2741, 0]
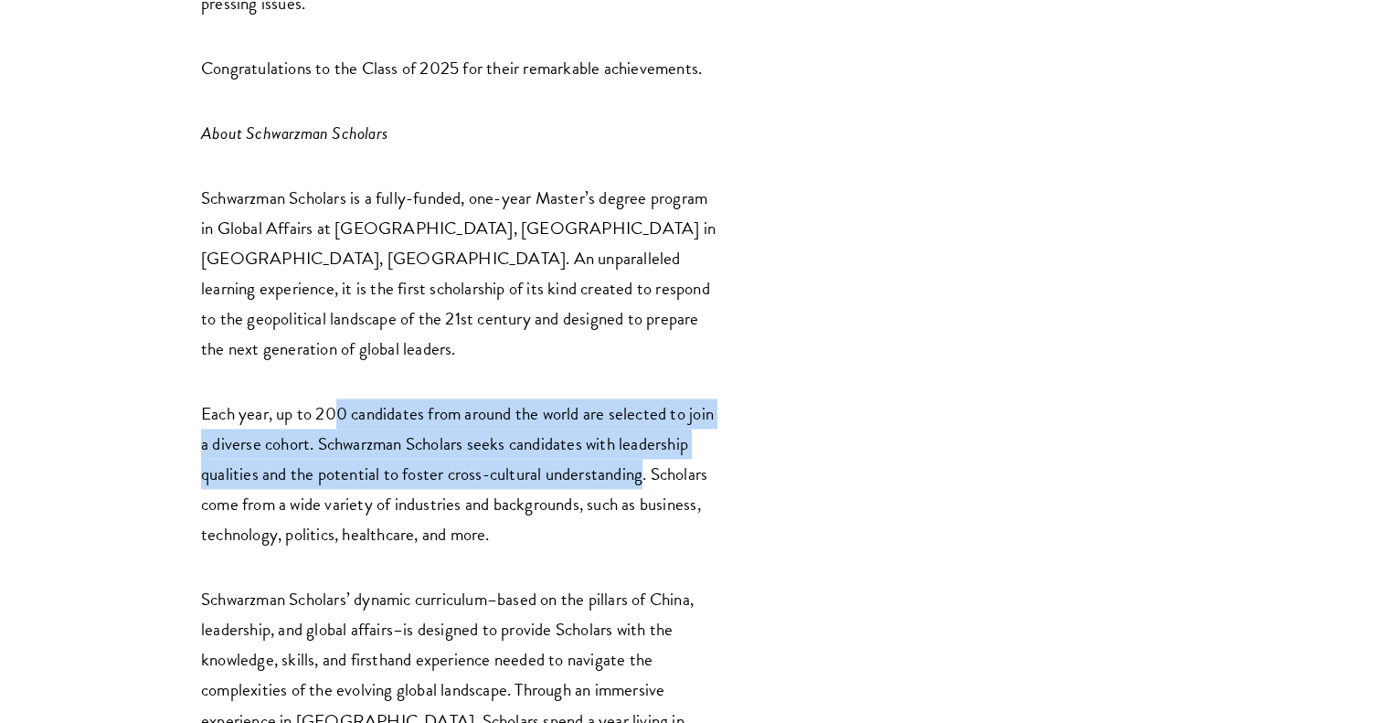
drag, startPoint x: 356, startPoint y: 262, endPoint x: 645, endPoint y: 326, distance: 295.7
click at [645, 398] on p "Each year, up to 200 candidates from around the world are selected to join a di…" at bounding box center [461, 473] width 521 height 151
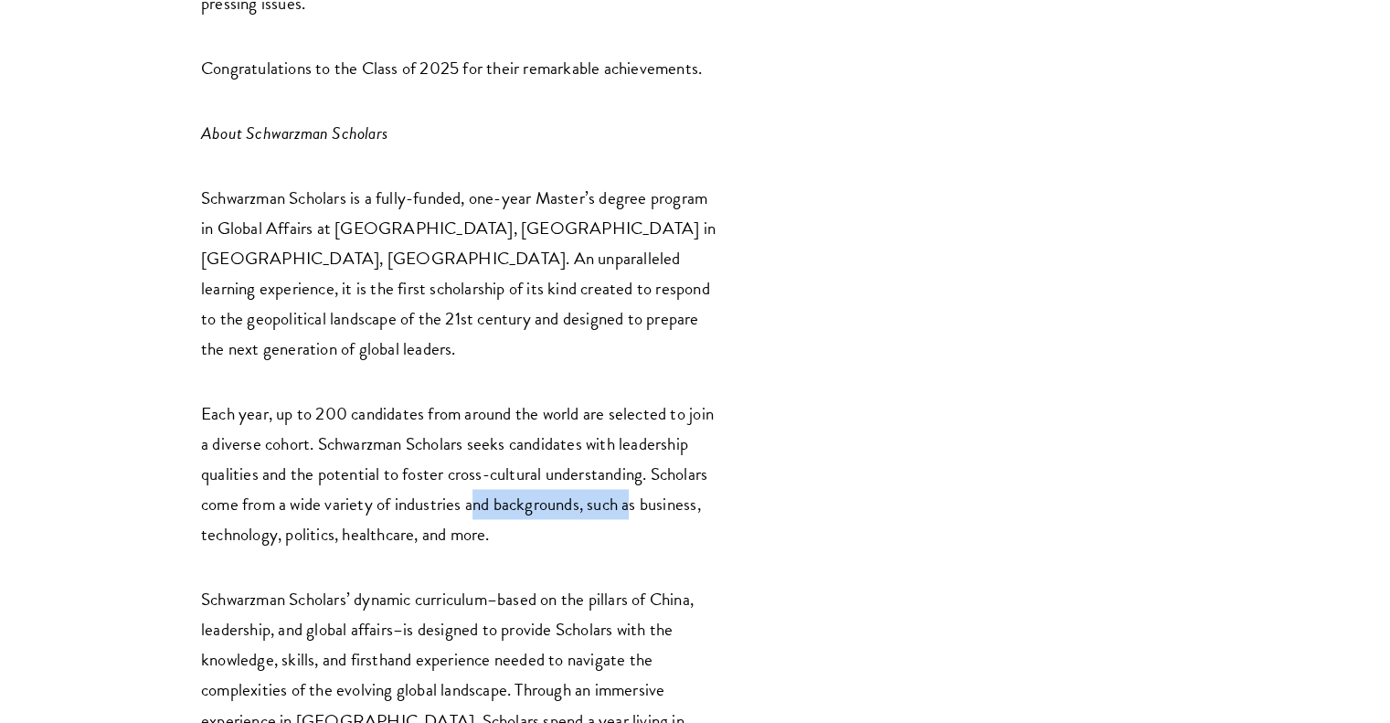
drag, startPoint x: 476, startPoint y: 363, endPoint x: 637, endPoint y: 360, distance: 160.8
click at [637, 398] on p "Each year, up to 200 candidates from around the world are selected to join a di…" at bounding box center [461, 473] width 521 height 151
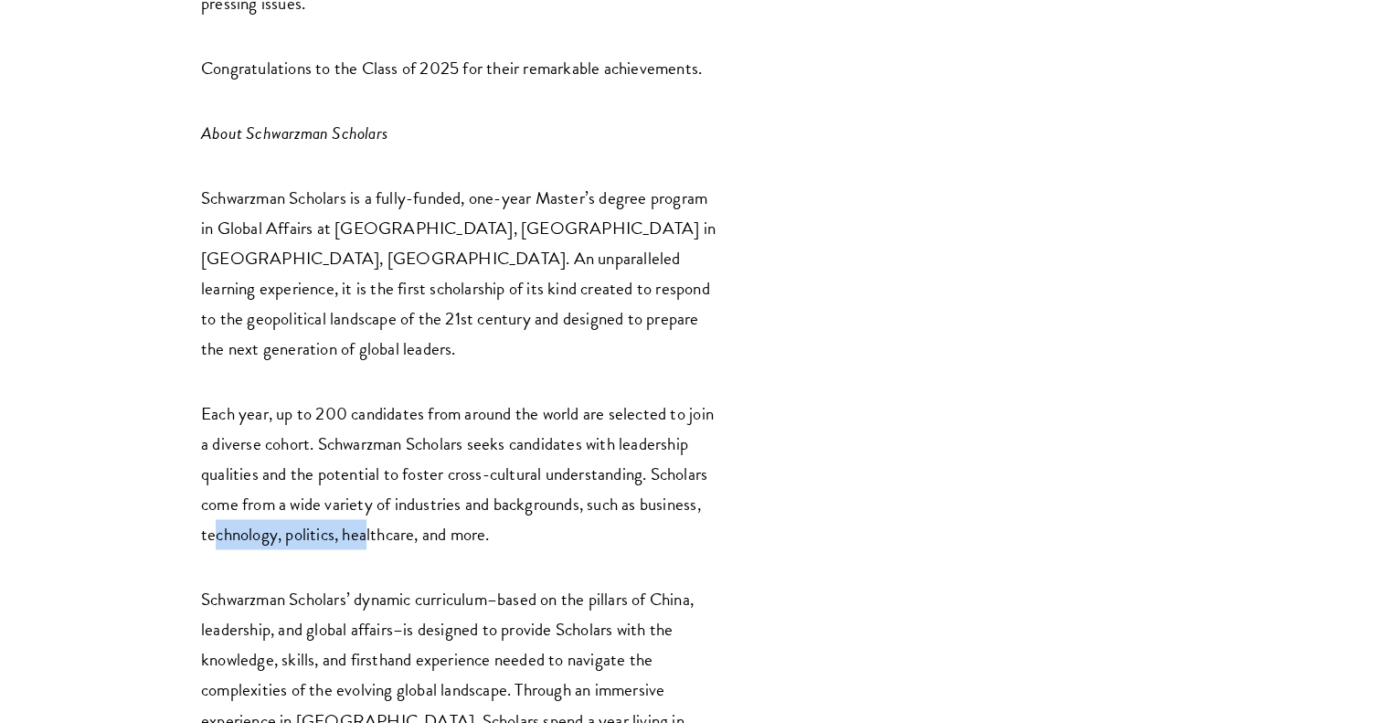
drag, startPoint x: 211, startPoint y: 378, endPoint x: 428, endPoint y: 381, distance: 216.6
click at [367, 398] on p "Each year, up to 200 candidates from around the world are selected to join a di…" at bounding box center [461, 473] width 521 height 151
click at [428, 398] on p "Each year, up to 200 candidates from around the world are selected to join a di…" at bounding box center [461, 473] width 521 height 151
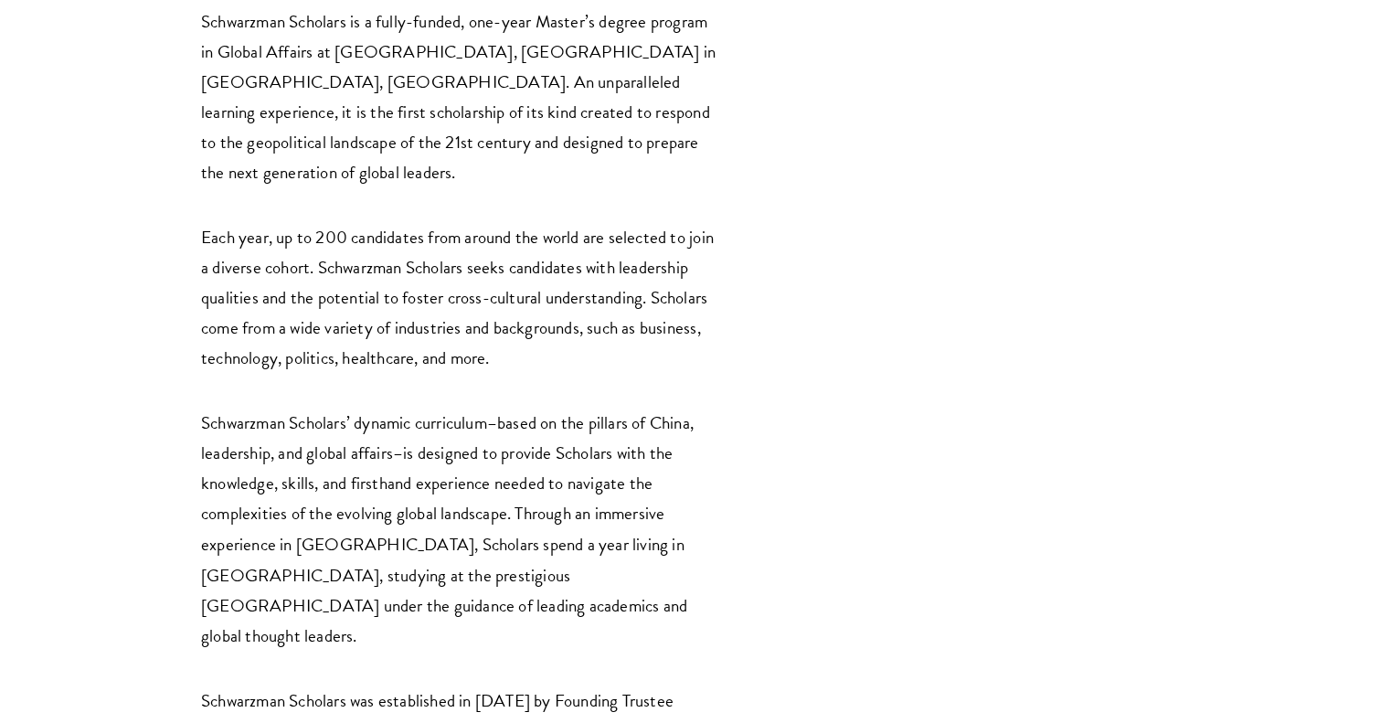
scroll to position [3015, 0]
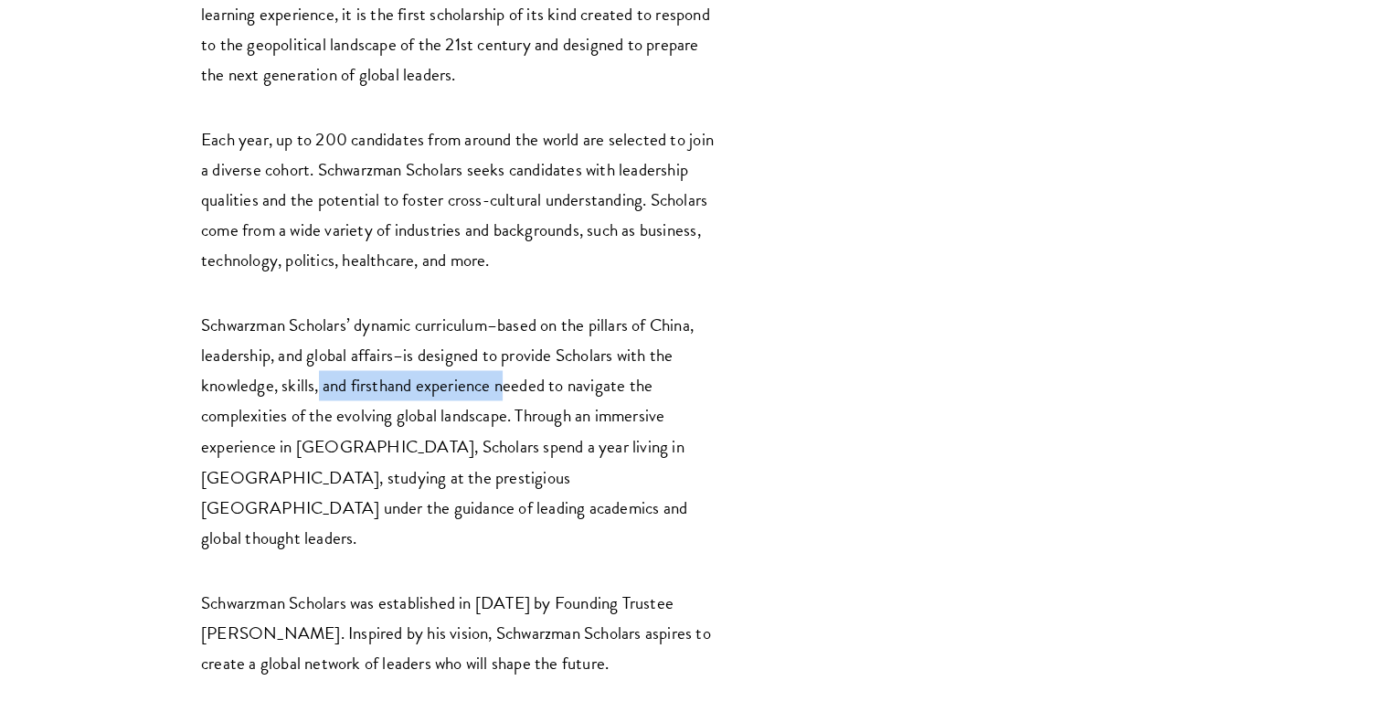
drag, startPoint x: 328, startPoint y: 225, endPoint x: 503, endPoint y: 222, distance: 174.5
click at [503, 310] on p "Schwarzman Scholars’ dynamic curriculum–based on the pillars of China, leadersh…" at bounding box center [461, 430] width 521 height 241
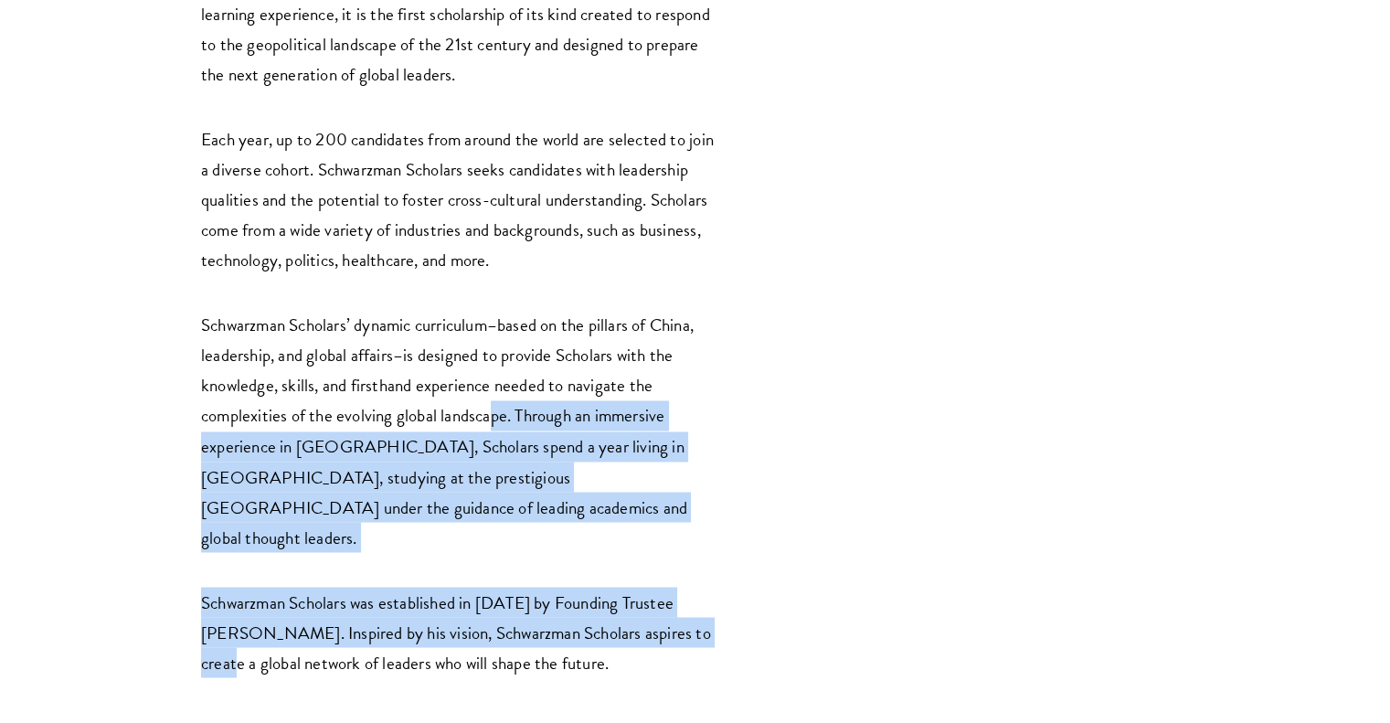
drag, startPoint x: 491, startPoint y: 269, endPoint x: 731, endPoint y: 434, distance: 291.7
